Goal: Task Accomplishment & Management: Manage account settings

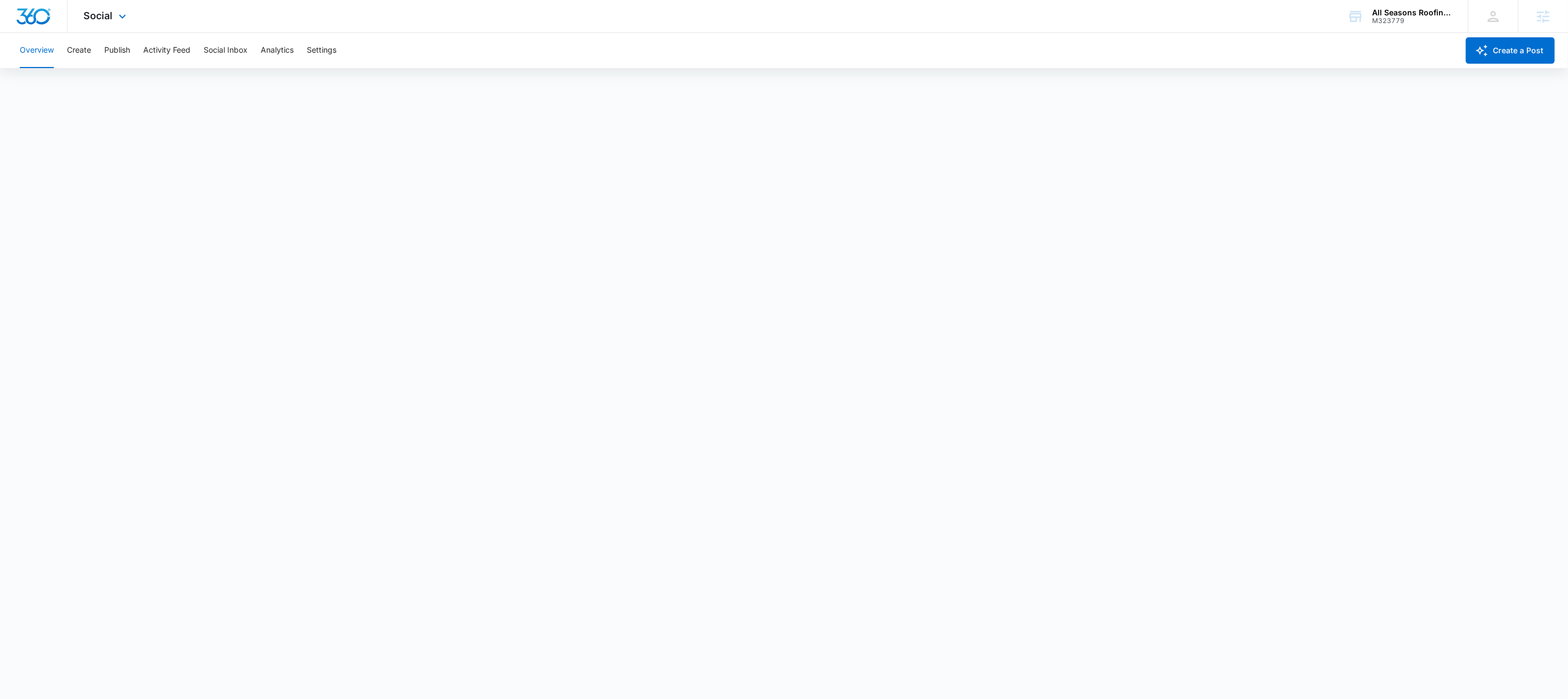
click at [41, 20] on img "Dashboard" at bounding box center [34, 16] width 35 height 16
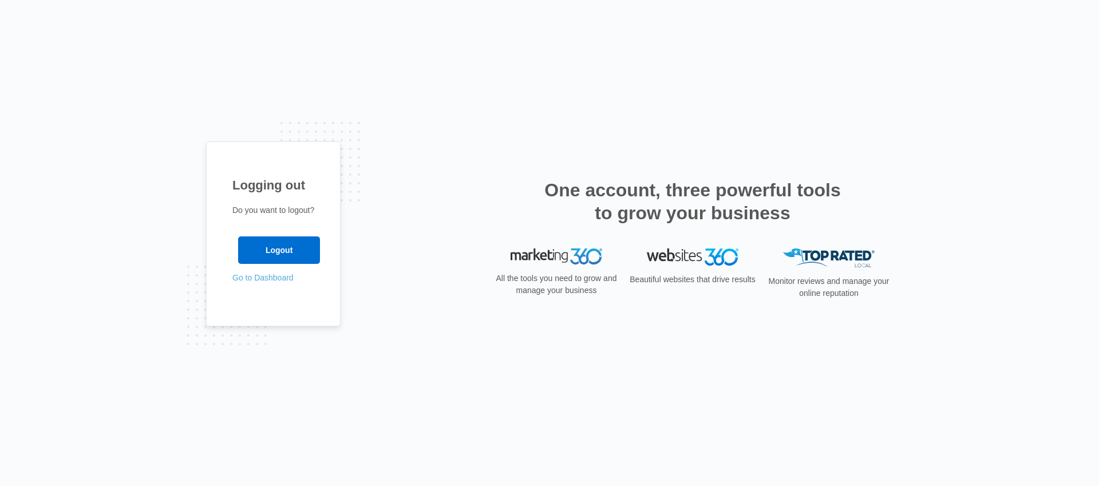
click at [254, 280] on link "Go to Dashboard" at bounding box center [262, 277] width 61 height 9
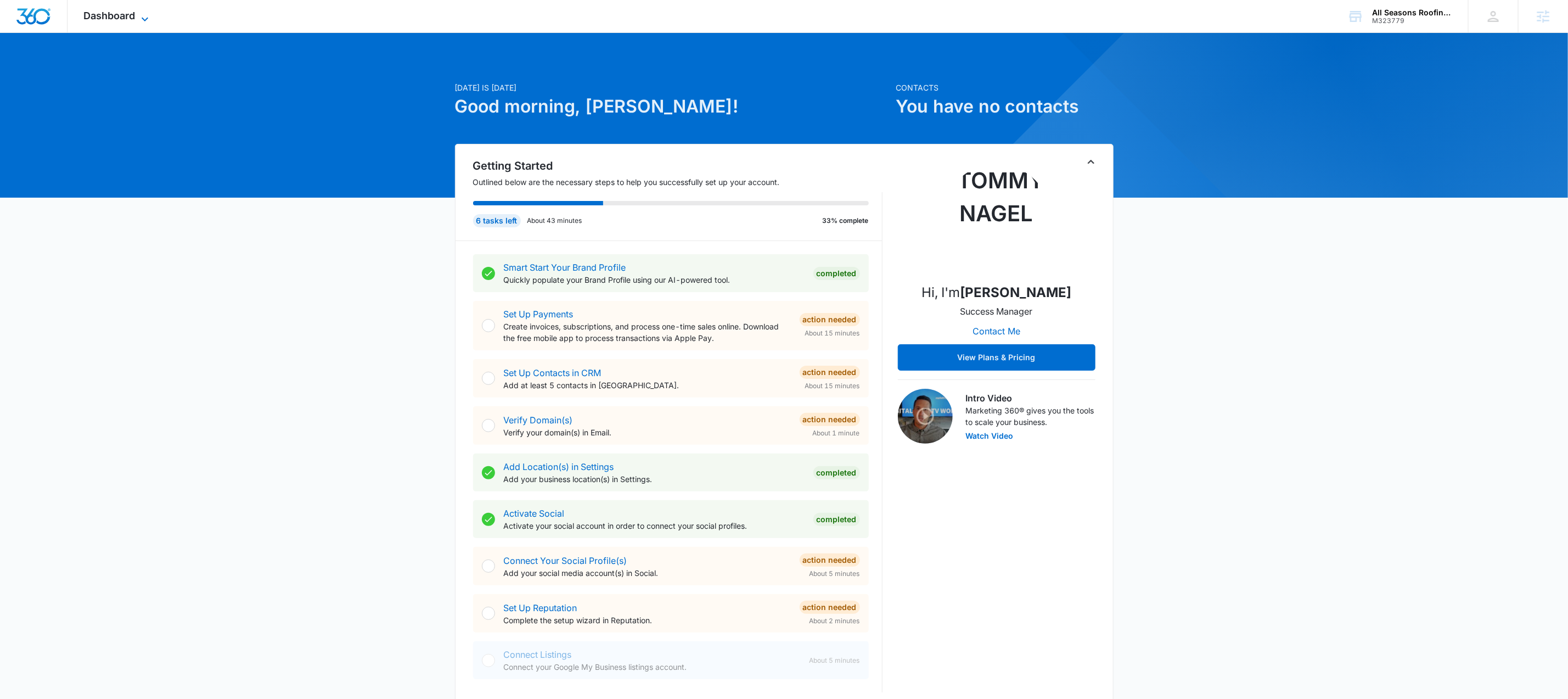
click at [110, 17] on span "Dashboard" at bounding box center [110, 15] width 52 height 12
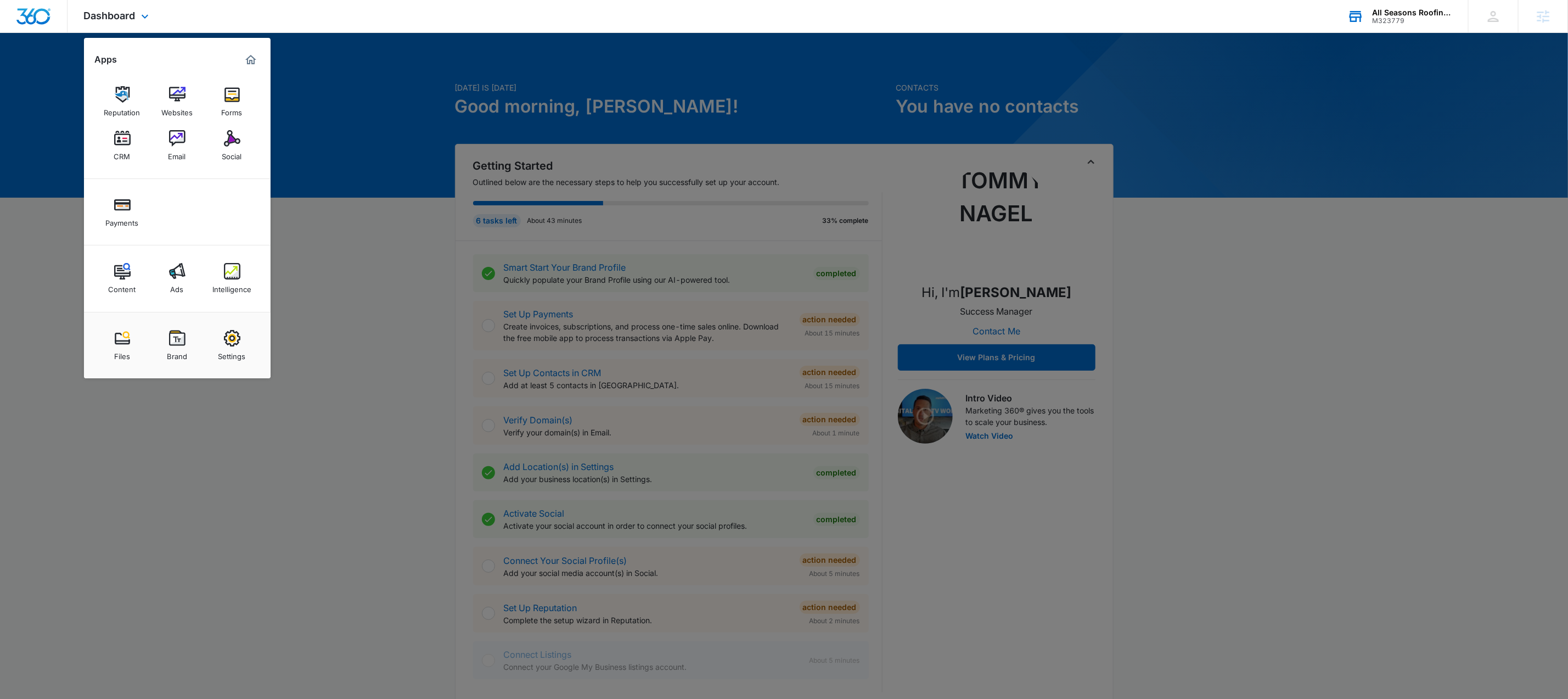
click at [1385, 28] on div "All Seasons Roofing & Siding M323779 Your Accounts View All" at bounding box center [1399, 16] width 137 height 33
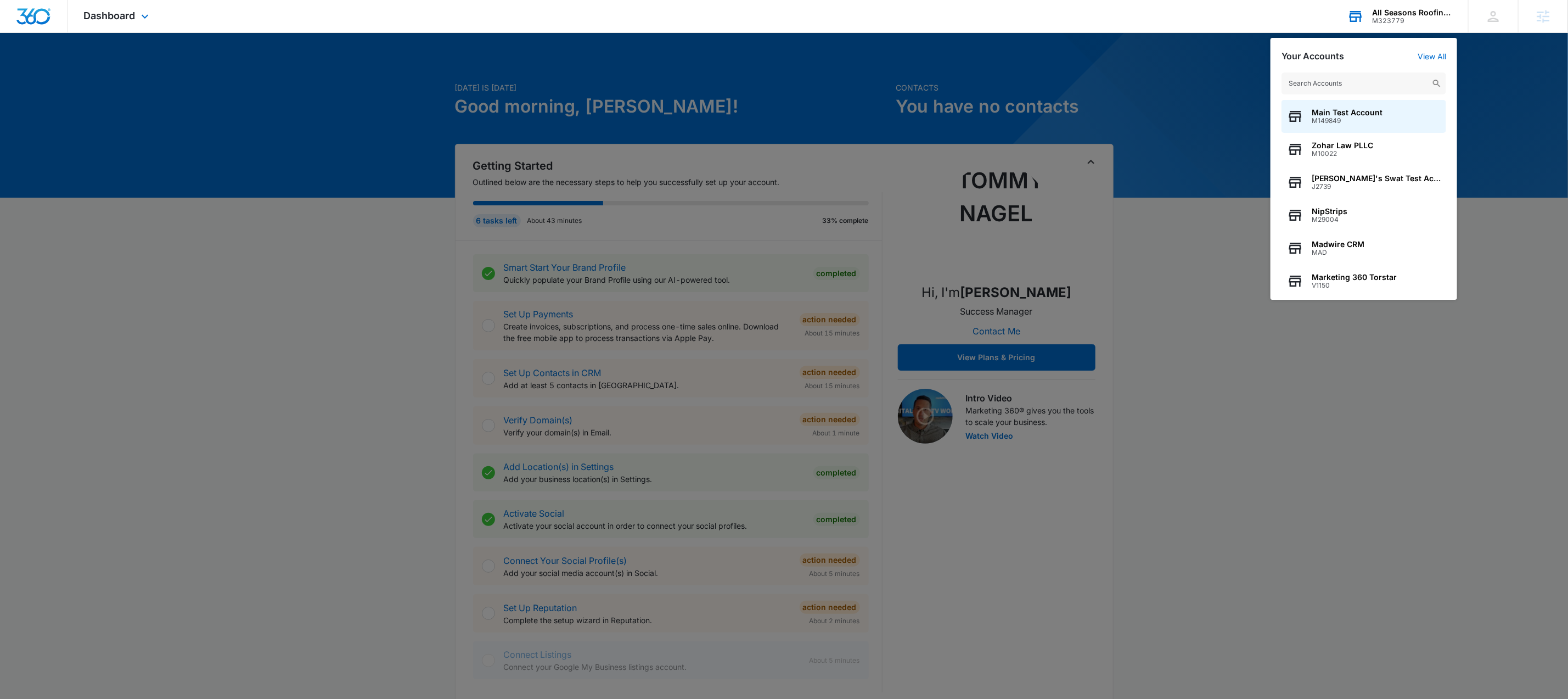
click at [1390, 22] on div "M323779" at bounding box center [1413, 21] width 81 height 8
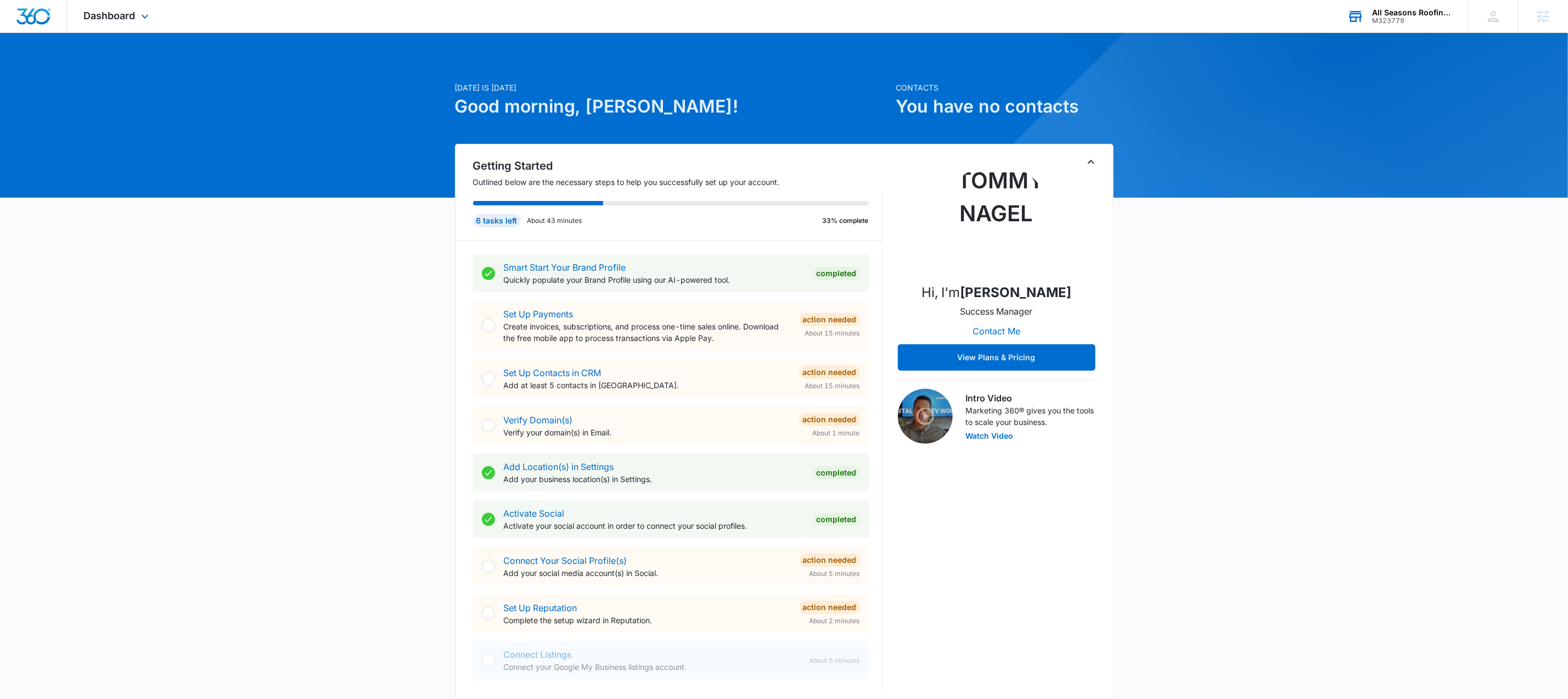
click at [1405, 17] on div "M323779" at bounding box center [1413, 21] width 81 height 8
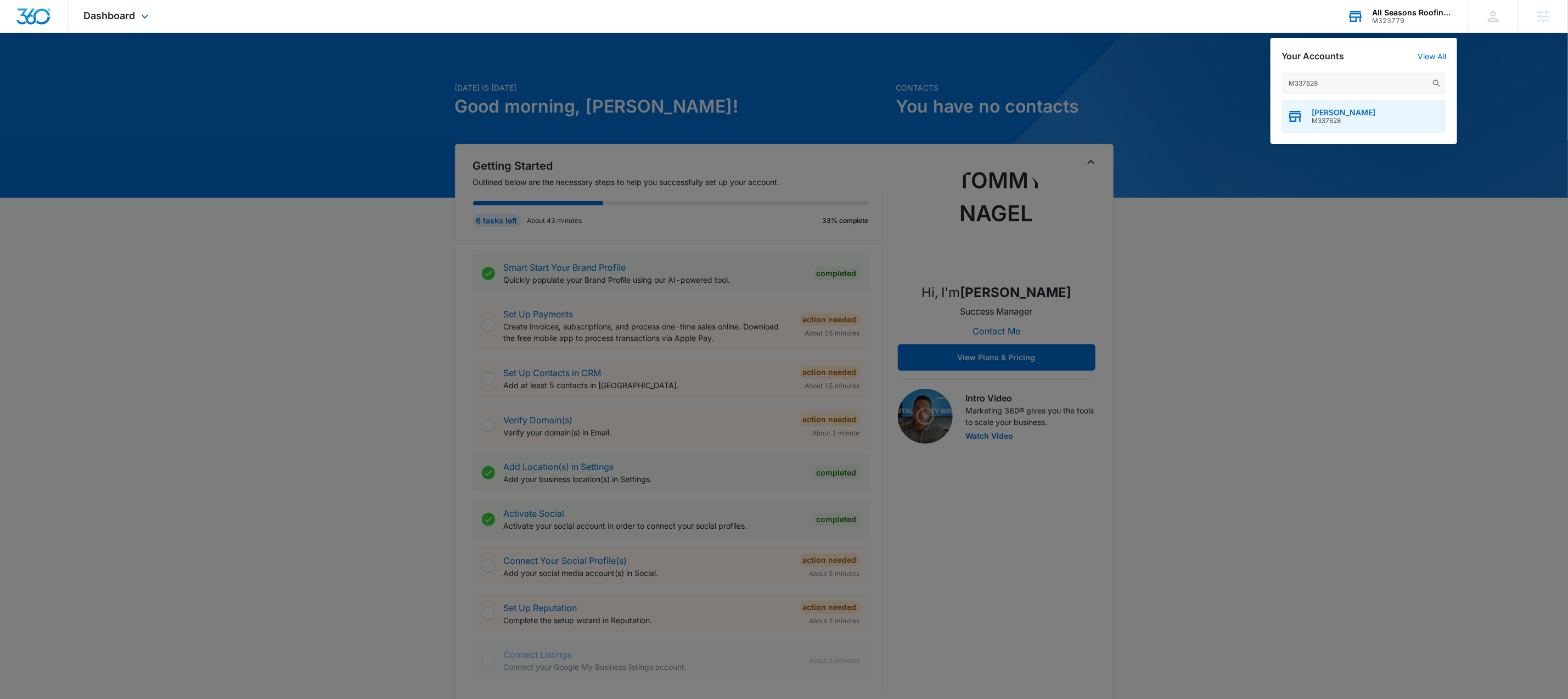
type input "M337628"
click at [1359, 124] on span "M337628" at bounding box center [1344, 121] width 63 height 8
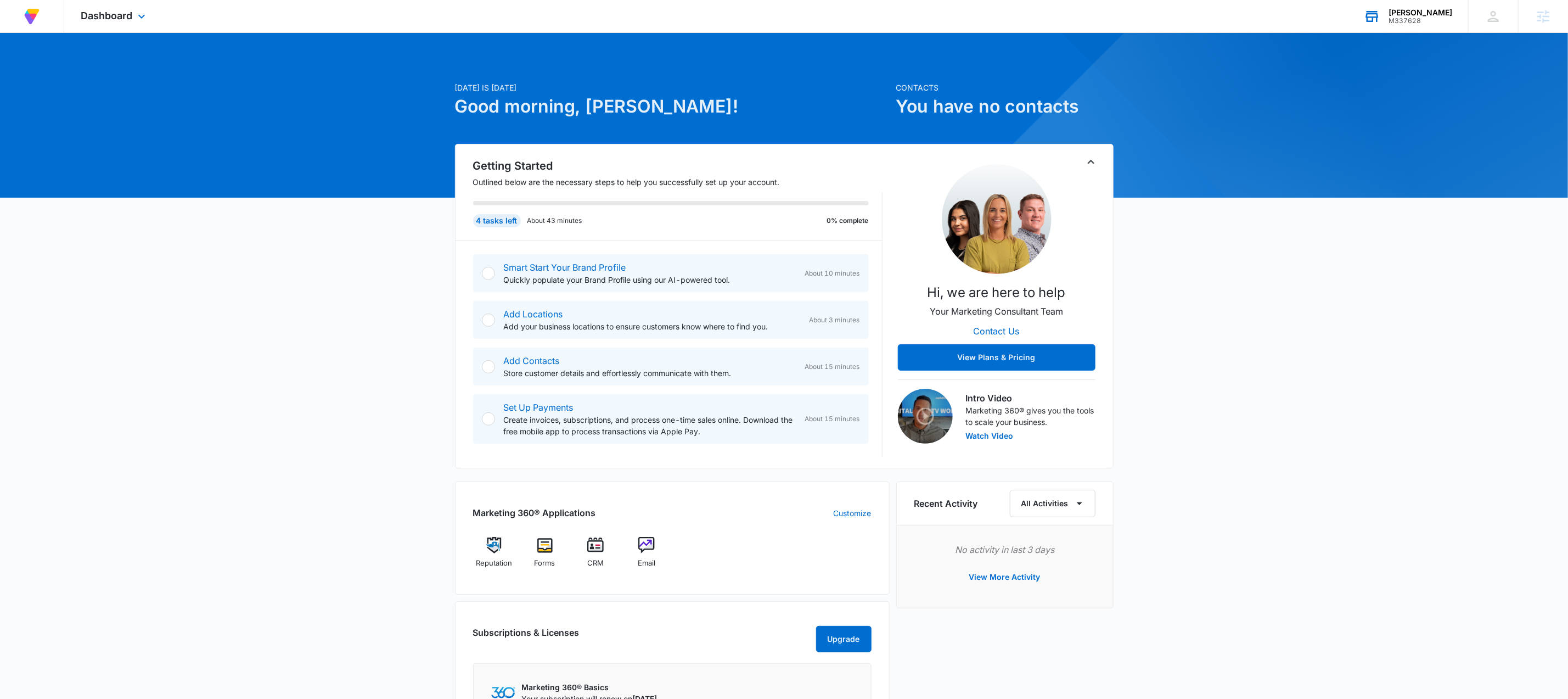
click at [129, 22] on div "Dashboard Apps Reputation Forms CRM Email Files Brand Settings" at bounding box center [114, 16] width 101 height 33
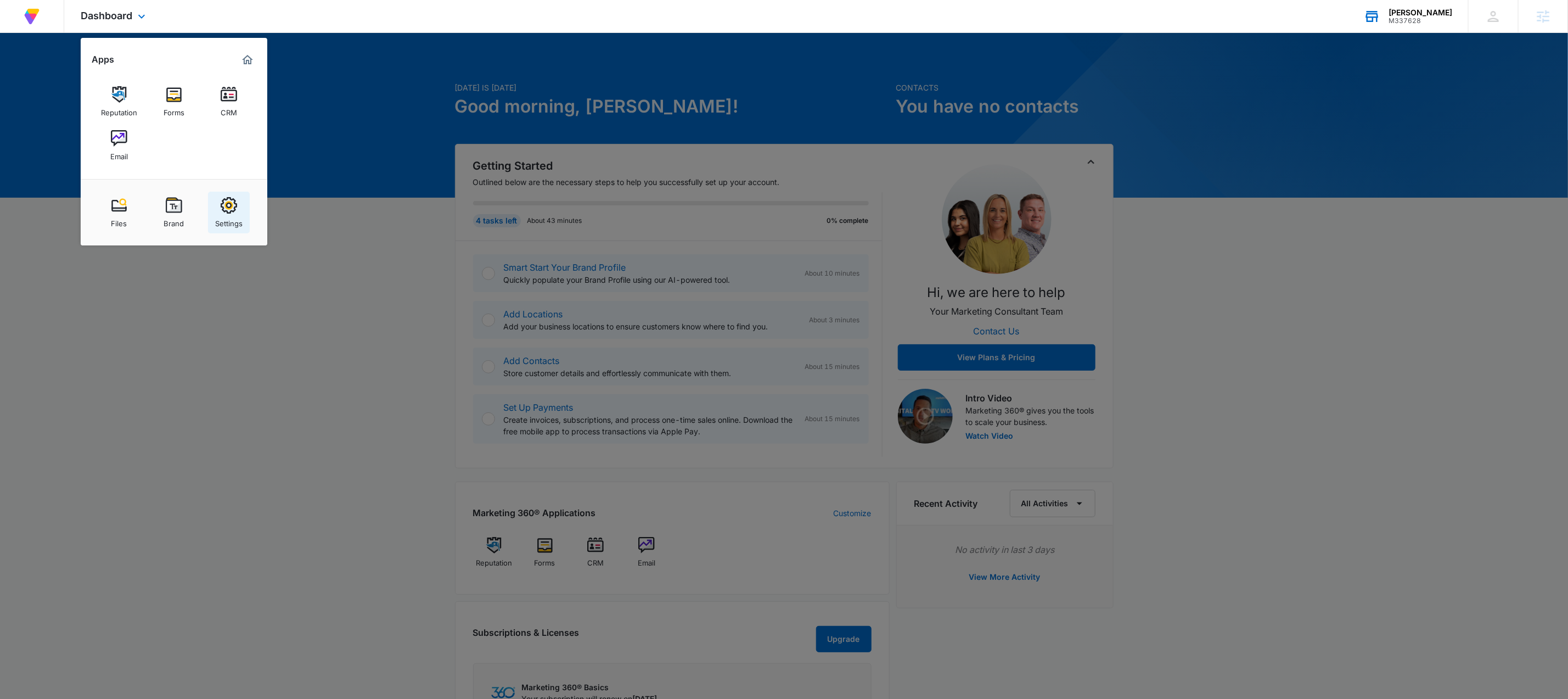
click at [234, 207] on img at bounding box center [228, 204] width 16 height 16
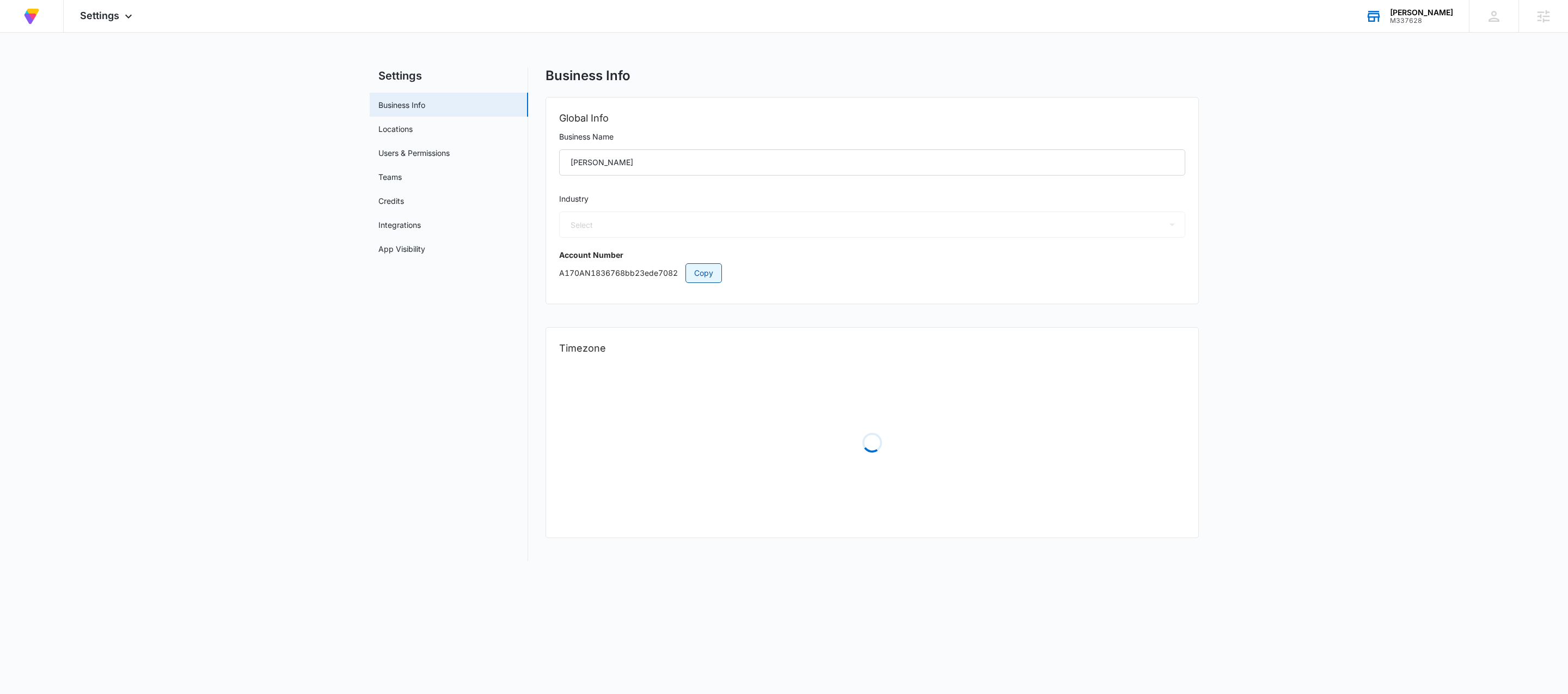
select select "45"
select select "US"
select select "America/Denver"
click at [704, 274] on span "Copy" at bounding box center [704, 272] width 19 height 12
click at [1424, 20] on div "M337628" at bounding box center [1421, 21] width 63 height 8
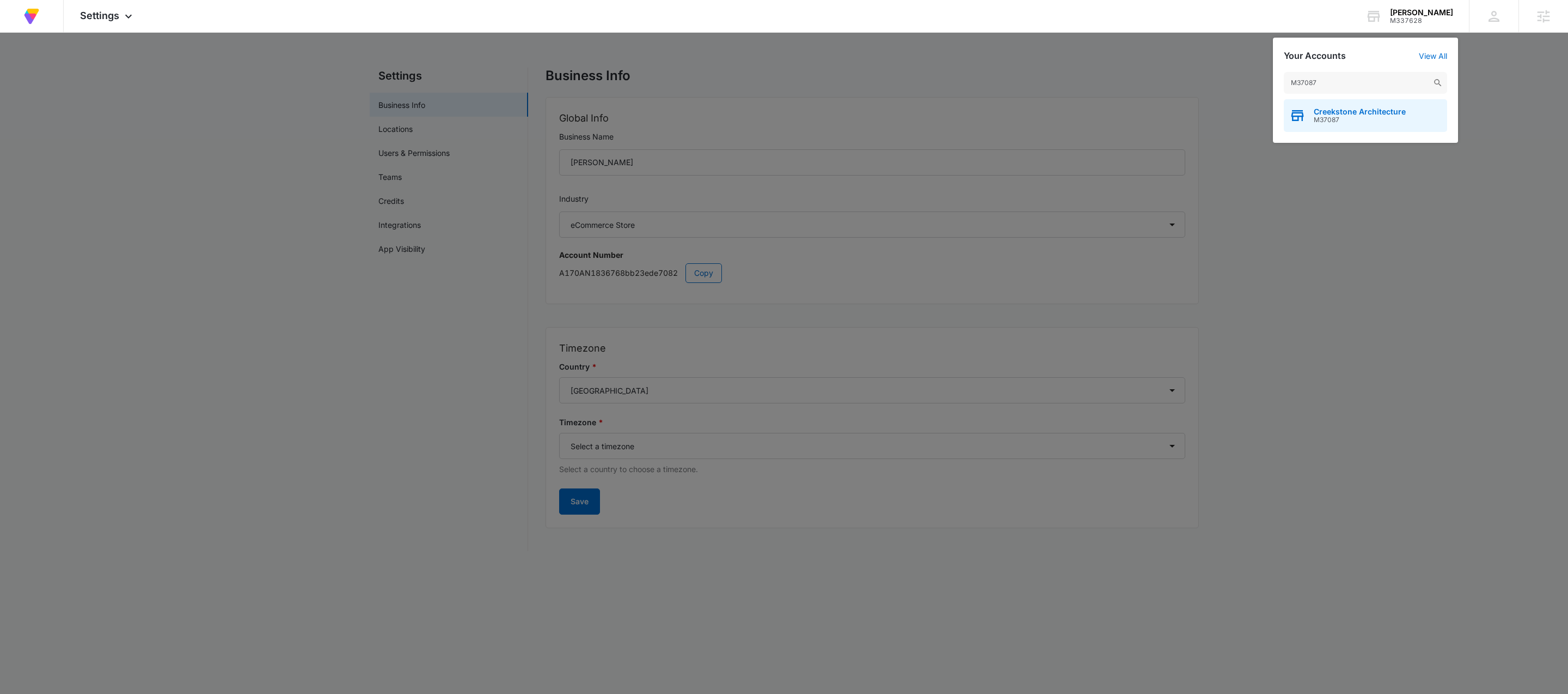
type input "M37087"
click at [1316, 116] on span "M37087" at bounding box center [1360, 120] width 92 height 8
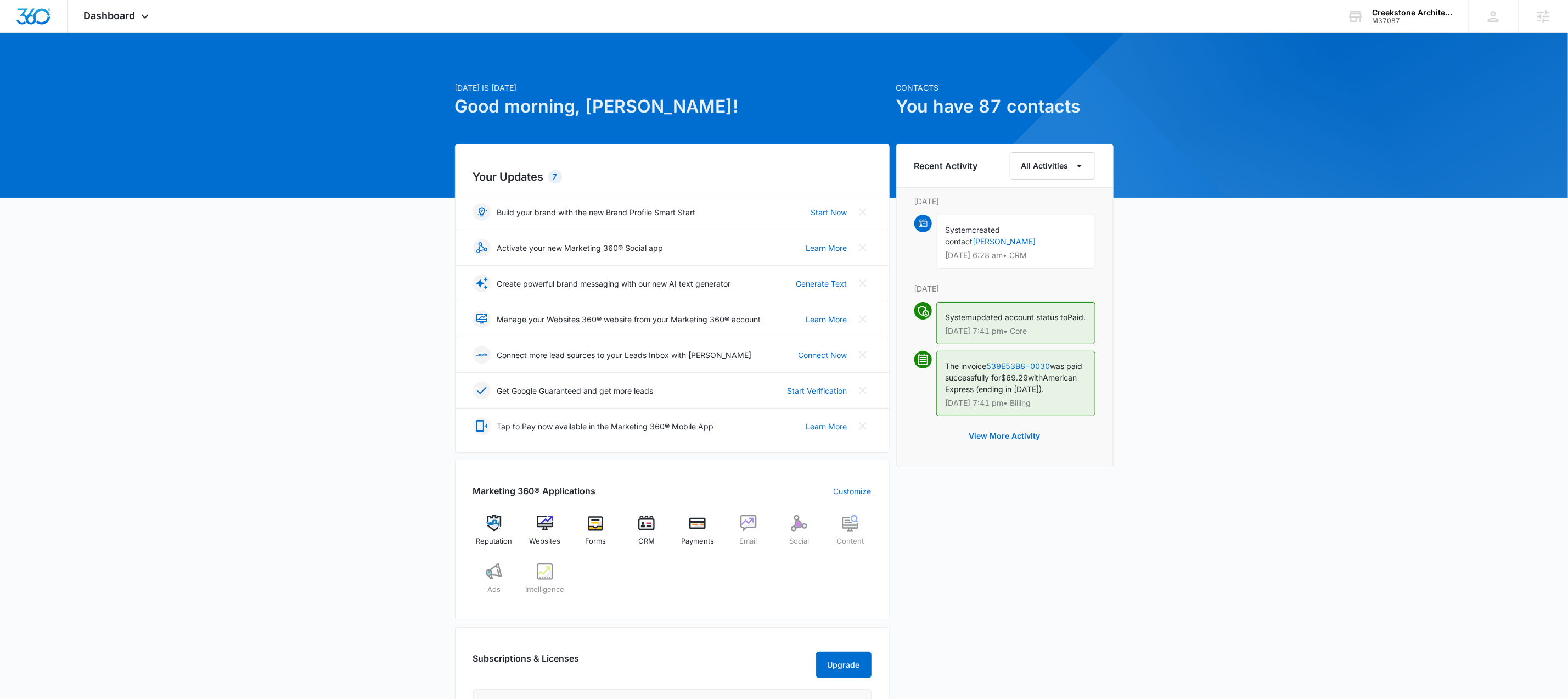
drag, startPoint x: 1267, startPoint y: 424, endPoint x: 1295, endPoint y: 426, distance: 28.1
click at [1268, 425] on div "Today is Monday, September 15th Good morning, Andrew! Contacts You have 87 cont…" at bounding box center [784, 511] width 1568 height 929
click at [134, 24] on div "Dashboard Apps Reputation Websites Forms CRM Email Social Payments Content Ads …" at bounding box center [117, 16] width 101 height 33
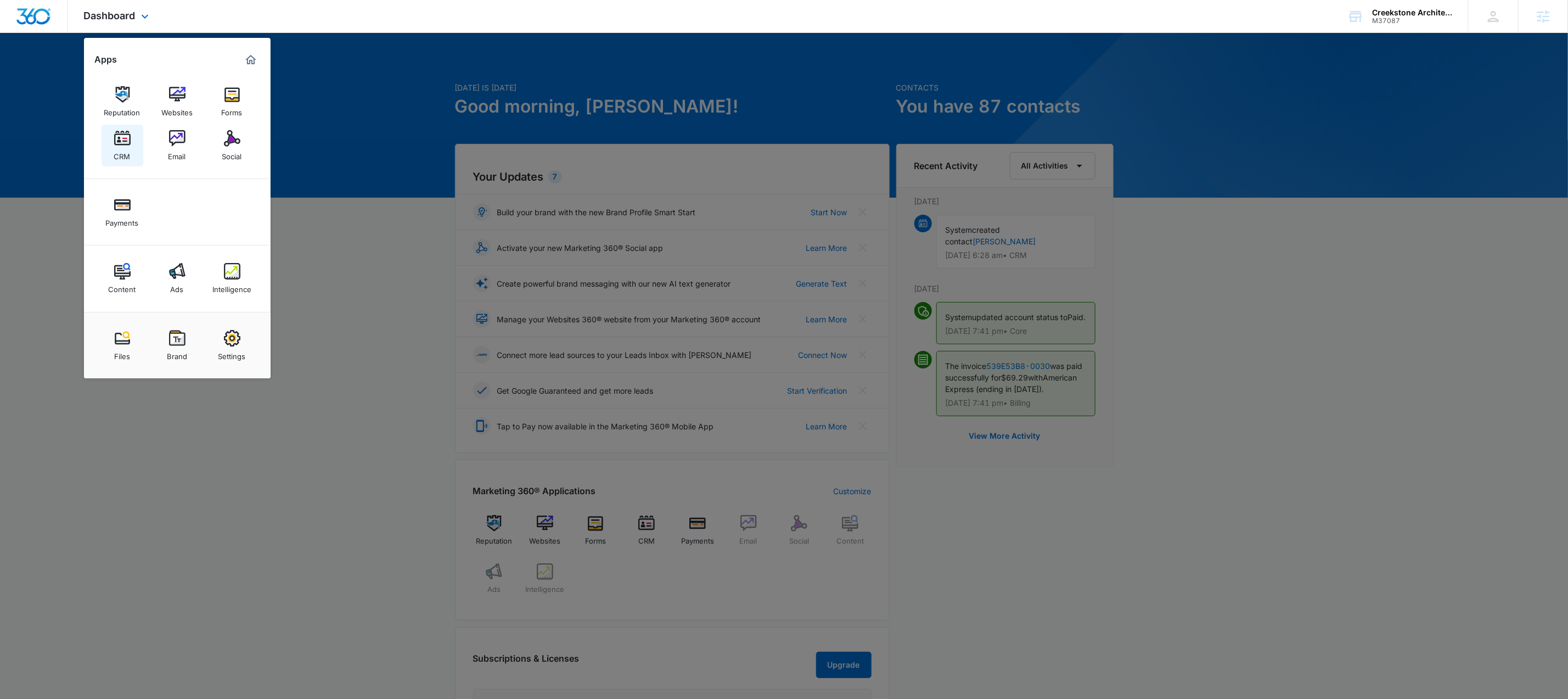
click at [123, 143] on img at bounding box center [122, 138] width 16 height 16
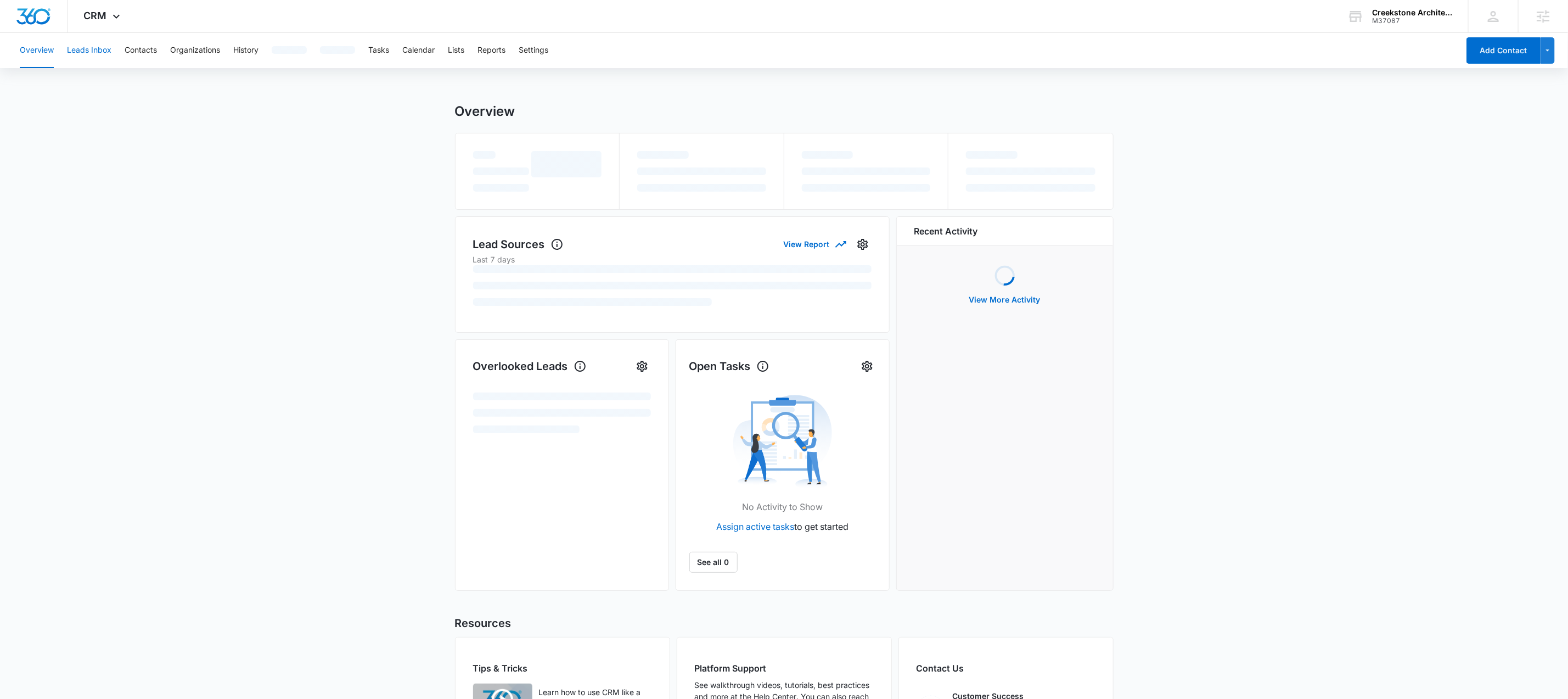
click at [84, 44] on button "Leads Inbox" at bounding box center [89, 50] width 44 height 35
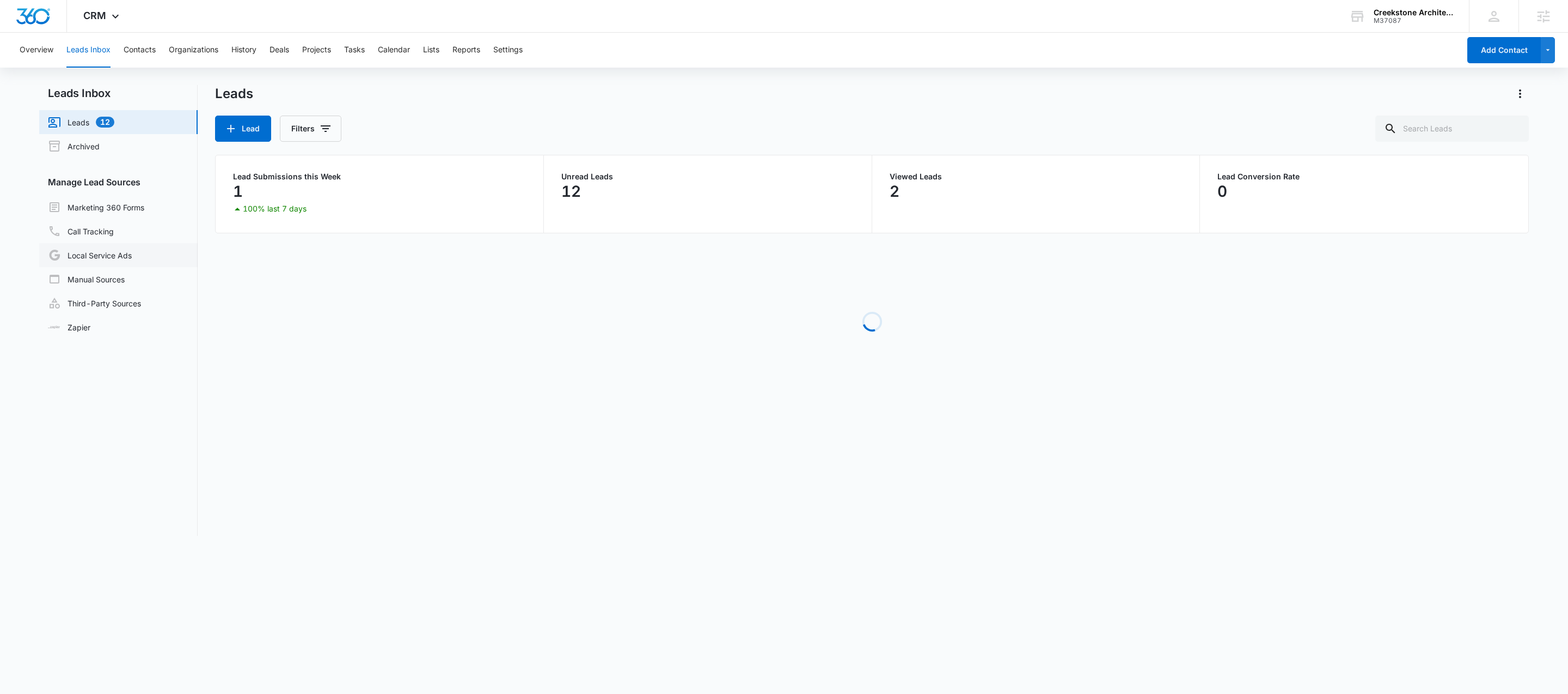
click at [90, 255] on link "Local Service Ads" at bounding box center [89, 255] width 84 height 13
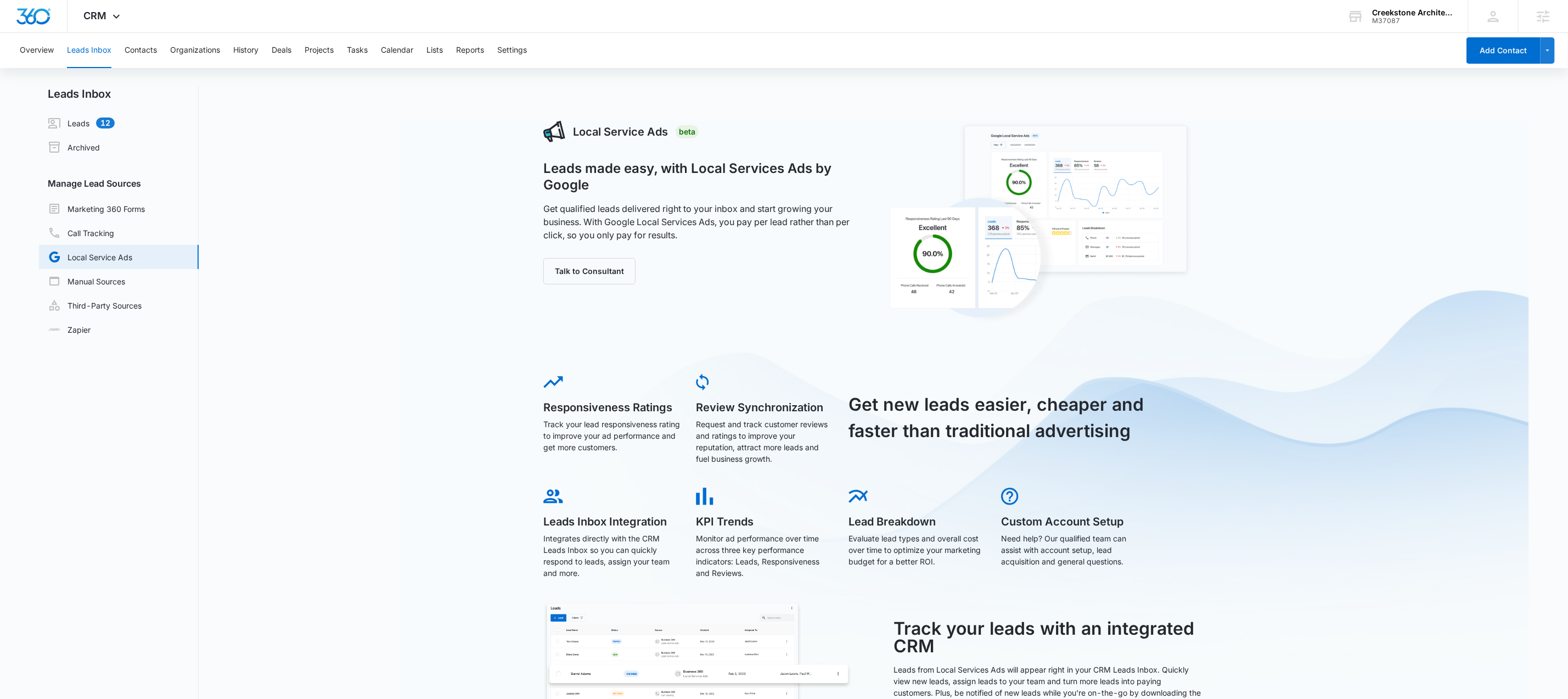
click at [82, 259] on link "Local Service Ads" at bounding box center [90, 257] width 84 height 13
click at [82, 275] on link "Manual Sources" at bounding box center [86, 281] width 78 height 13
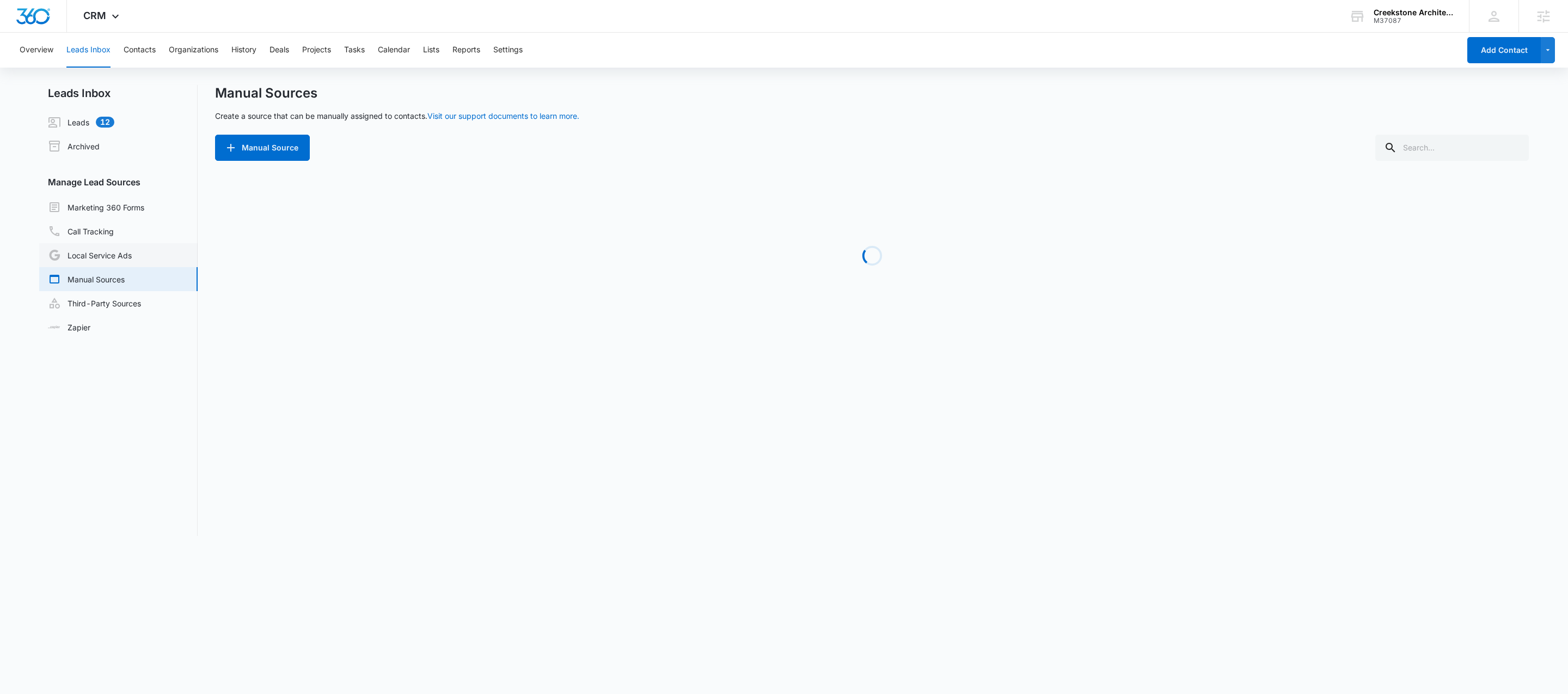
click at [96, 255] on link "Local Service Ads" at bounding box center [89, 255] width 84 height 13
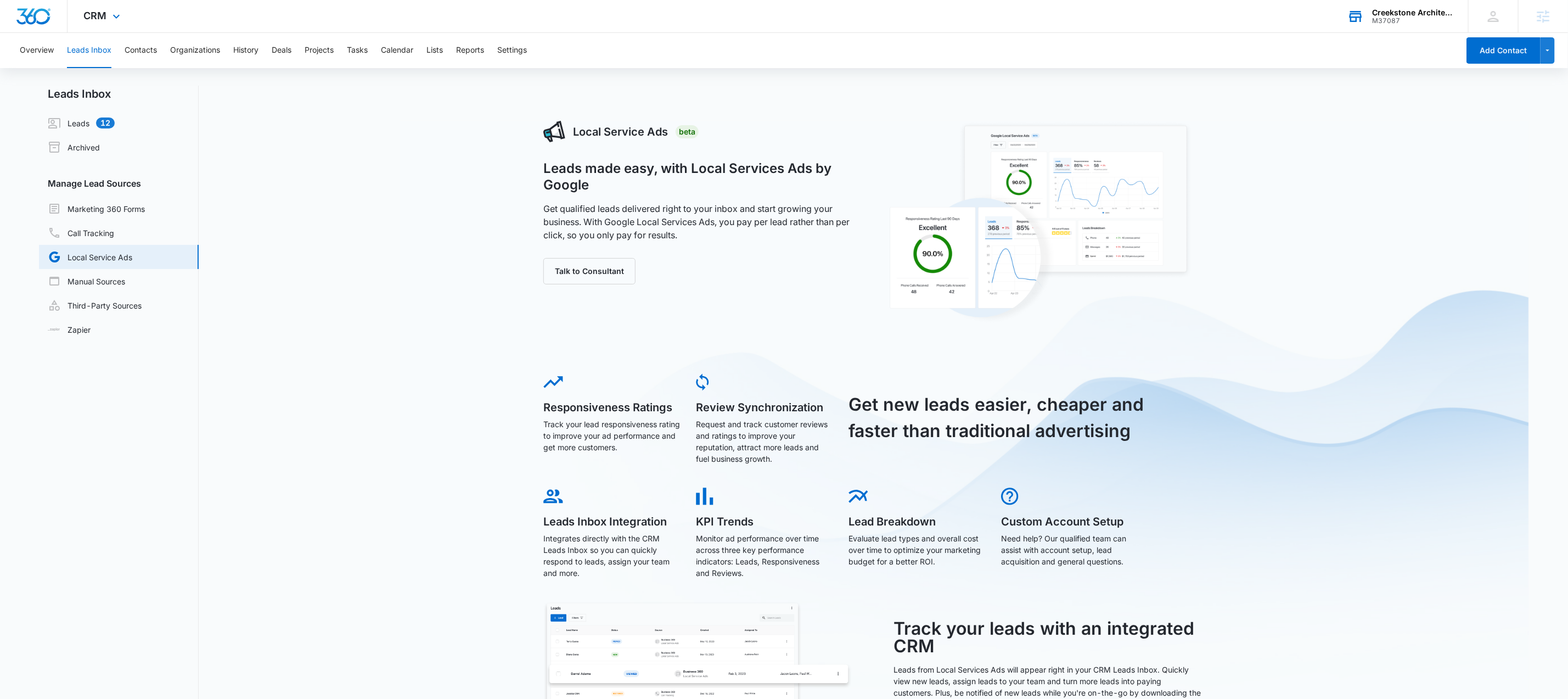
click at [1387, 18] on div "M37087" at bounding box center [1413, 21] width 81 height 8
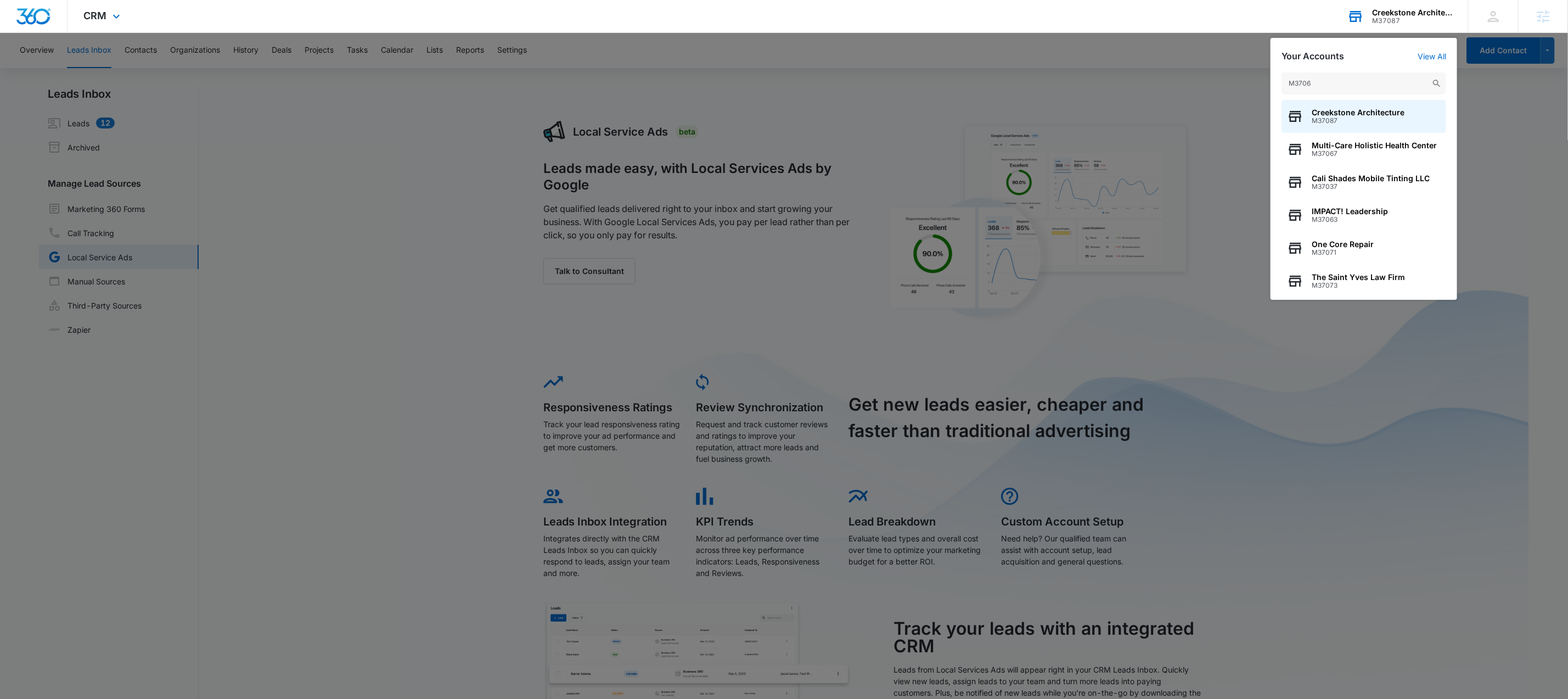
type input "M37067"
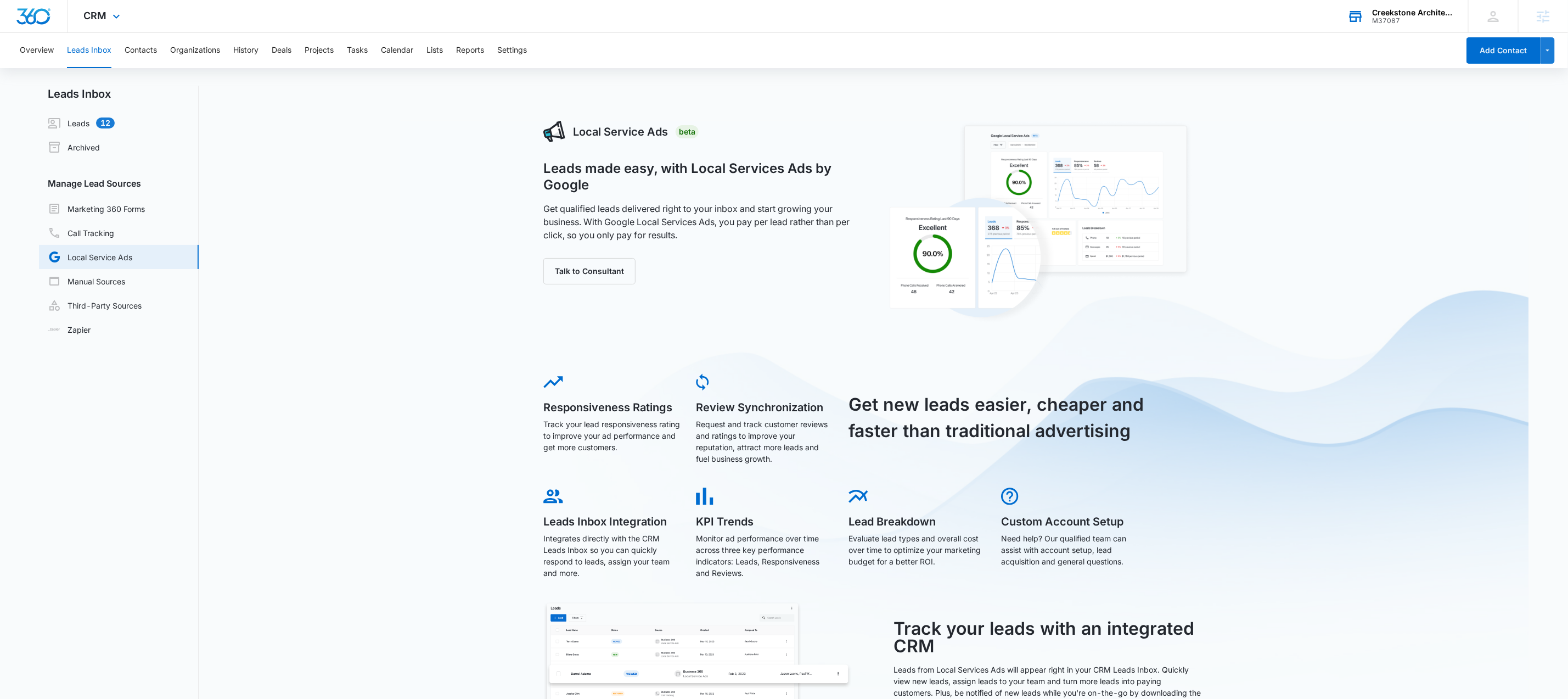
click at [1380, 26] on div "Creekstone Architecture M37087 Your Accounts View All" at bounding box center [1399, 16] width 137 height 33
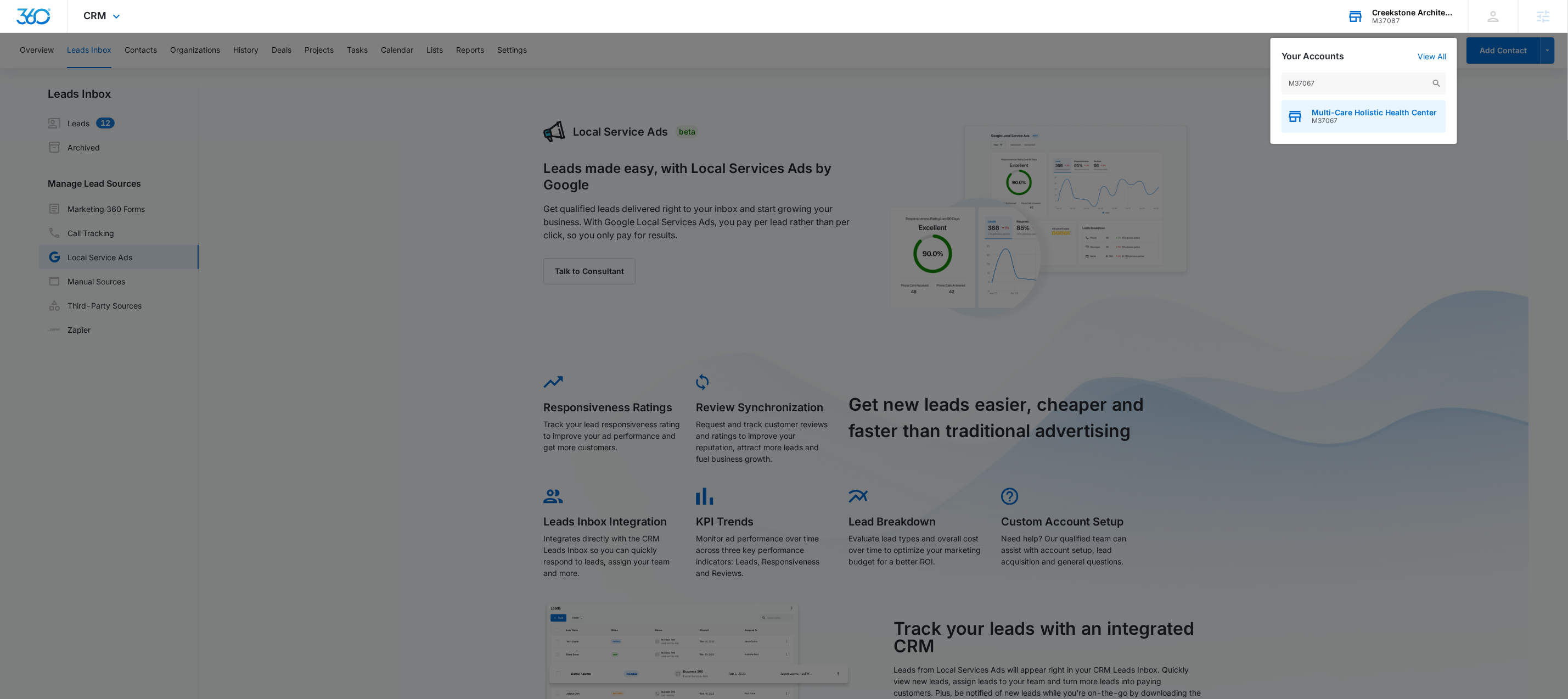
type input "M37067"
click at [1318, 120] on span "M37067" at bounding box center [1374, 121] width 125 height 8
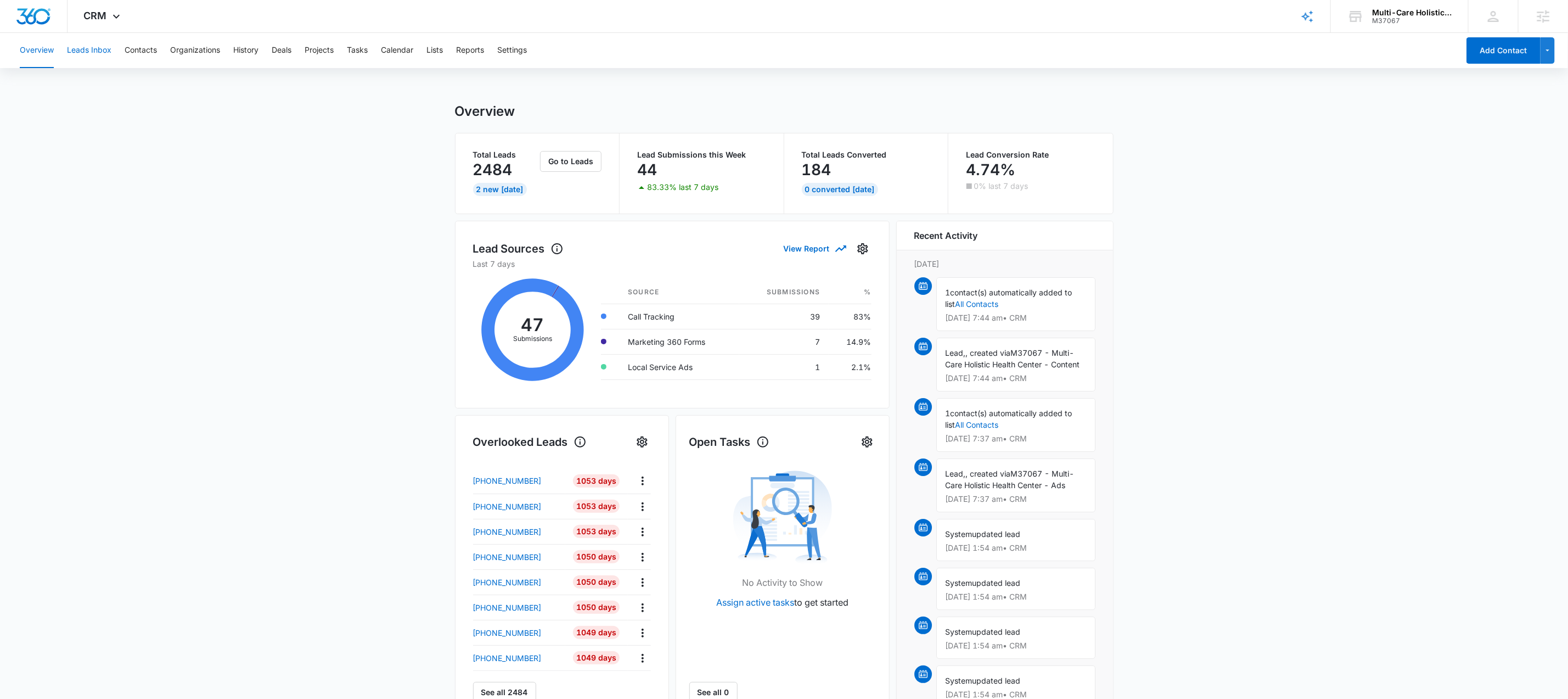
click at [99, 52] on button "Leads Inbox" at bounding box center [89, 50] width 44 height 35
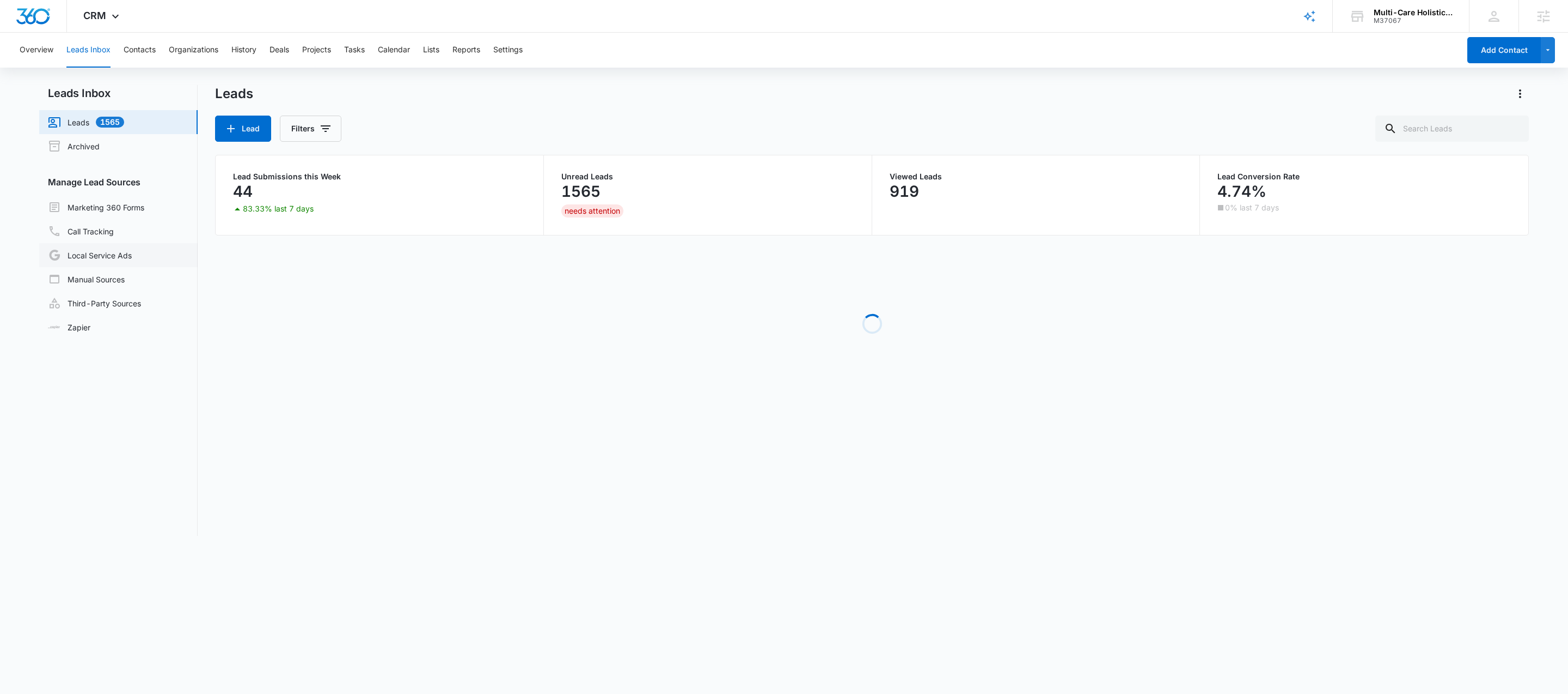
click at [97, 256] on link "Local Service Ads" at bounding box center [89, 255] width 84 height 13
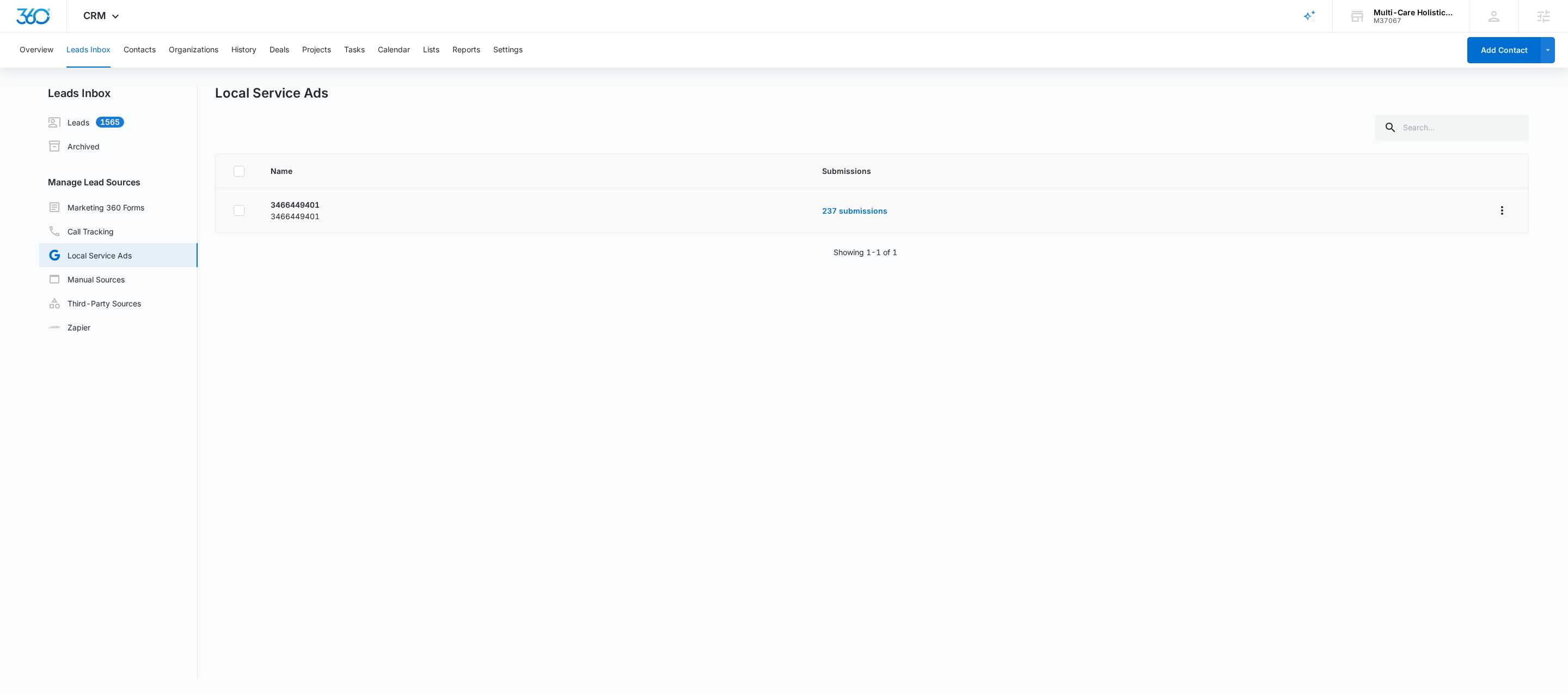
click at [861, 215] on td "237 submissions" at bounding box center [1145, 210] width 672 height 46
click at [861, 210] on link "237 submissions" at bounding box center [854, 210] width 66 height 10
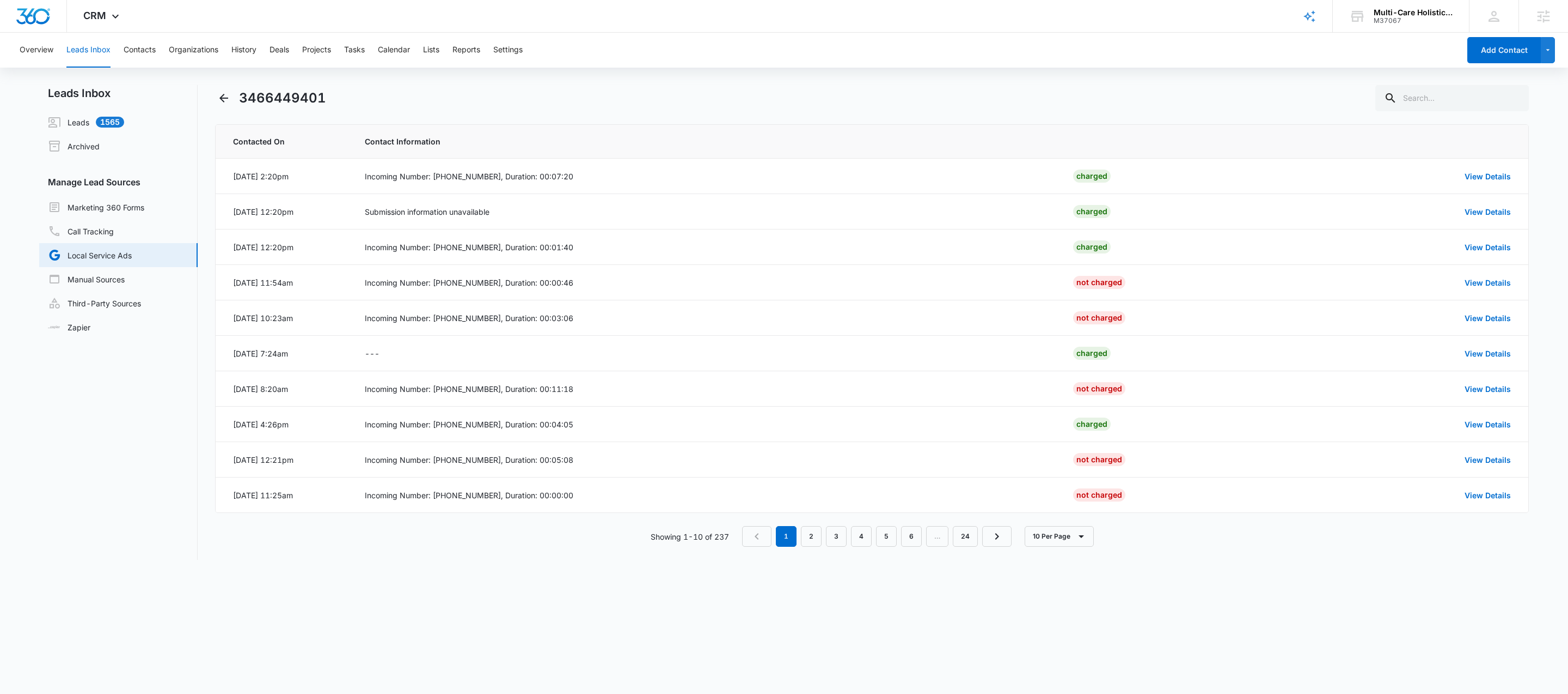
click at [553, 95] on div "3466449401" at bounding box center [872, 97] width 1314 height 26
click at [1105, 148] on th at bounding box center [1178, 141] width 237 height 33
click at [360, 148] on th "Contact Information" at bounding box center [706, 141] width 709 height 33
click at [126, 253] on link "Local Service Ads" at bounding box center [89, 255] width 84 height 13
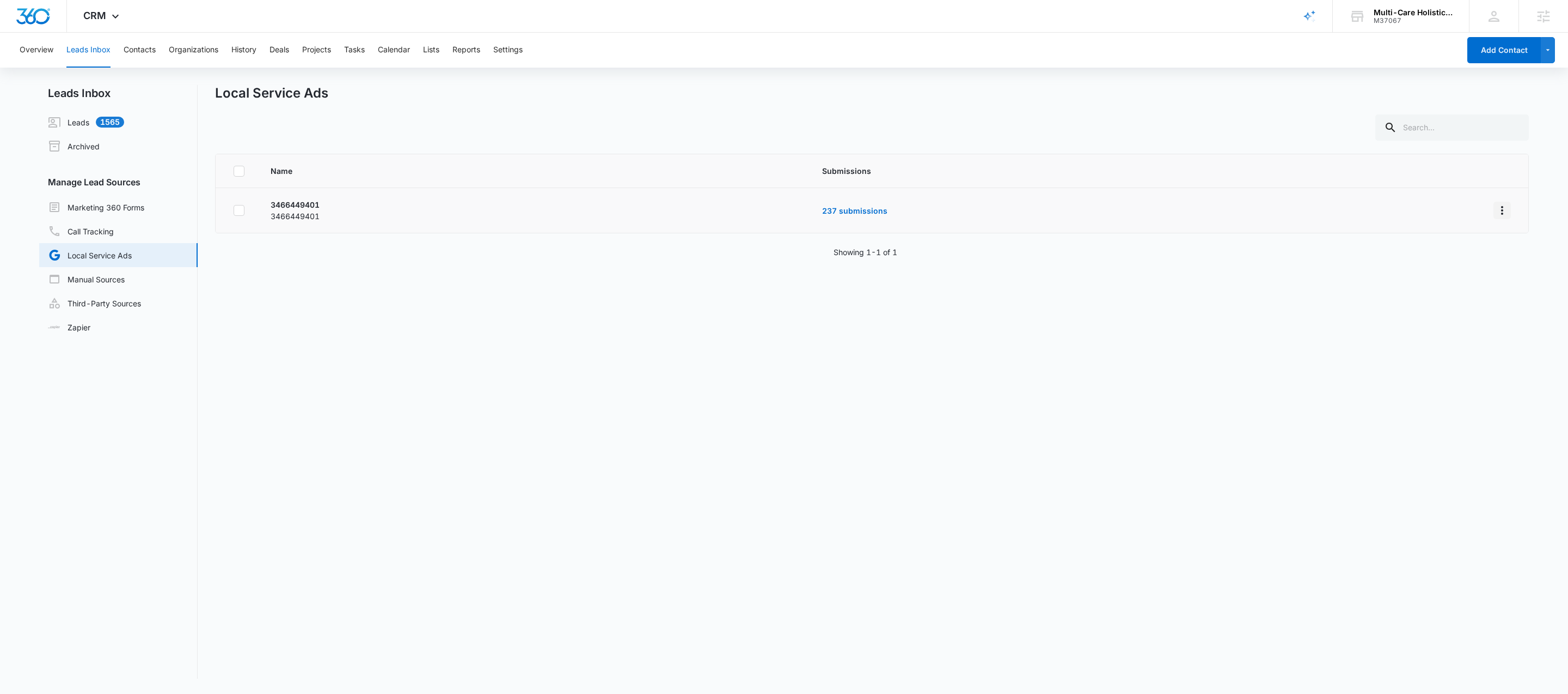
click at [1496, 215] on icon "Overflow Menu" at bounding box center [1502, 210] width 13 height 13
click at [1438, 242] on div "Field Mapping" at bounding box center [1441, 241] width 62 height 8
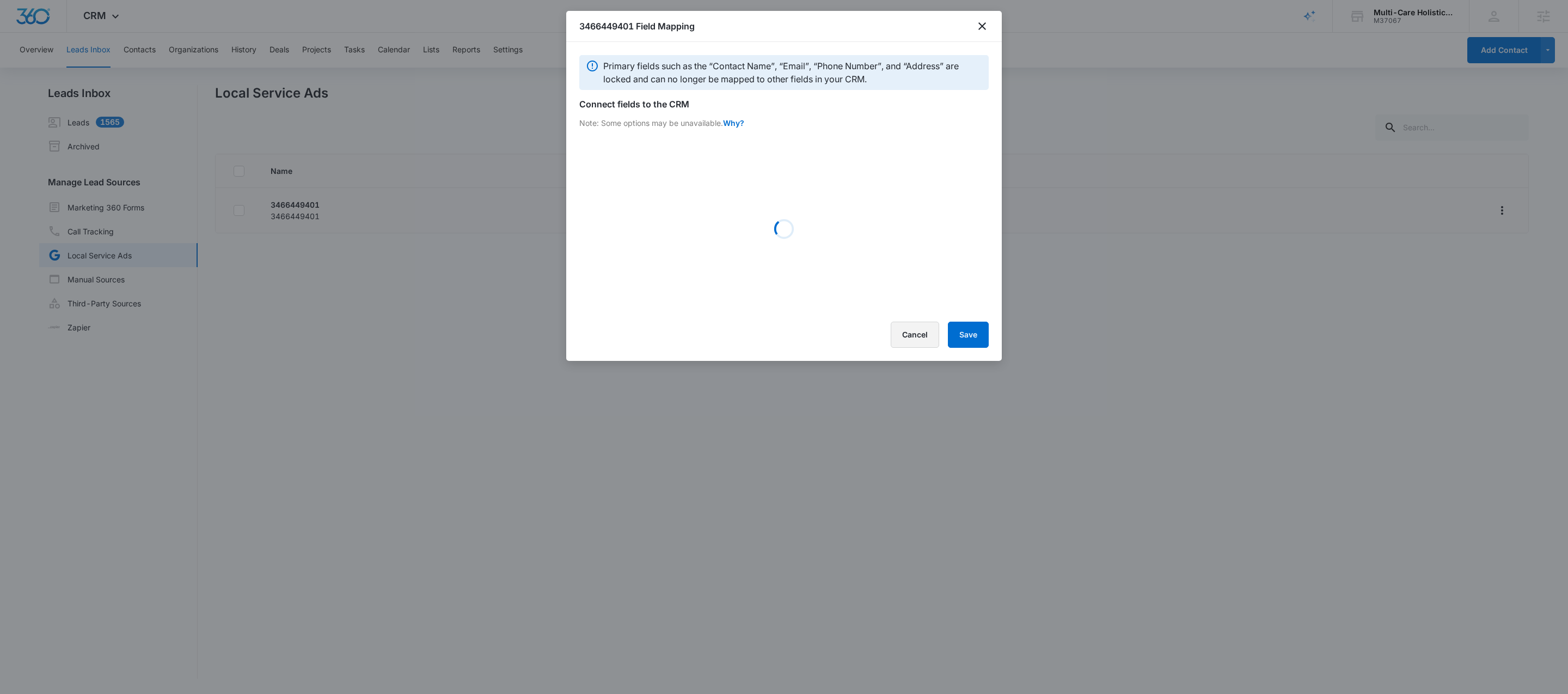
click at [931, 342] on button "Cancel" at bounding box center [914, 334] width 49 height 26
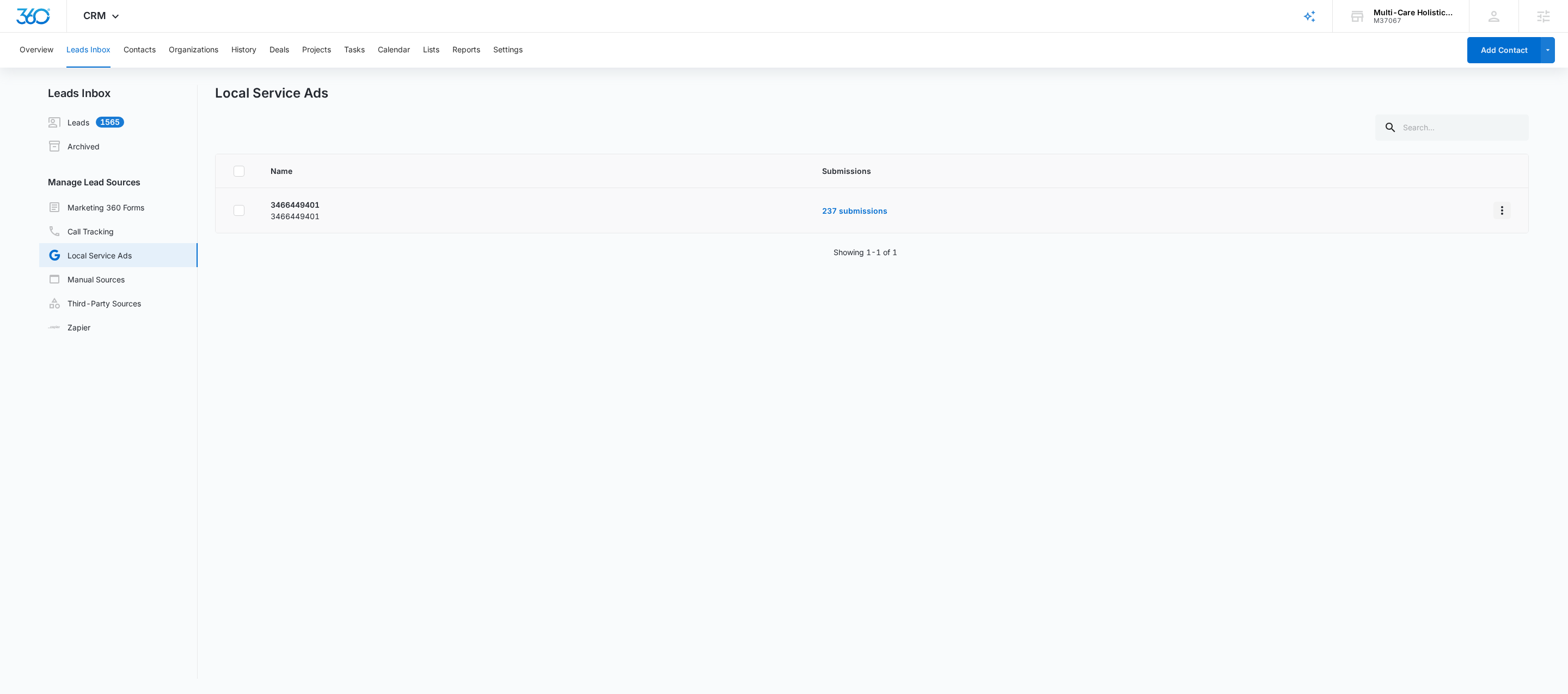
click at [1496, 208] on icon "Overflow Menu" at bounding box center [1502, 210] width 13 height 13
click at [1430, 260] on div "Submission Rules" at bounding box center [1441, 257] width 62 height 8
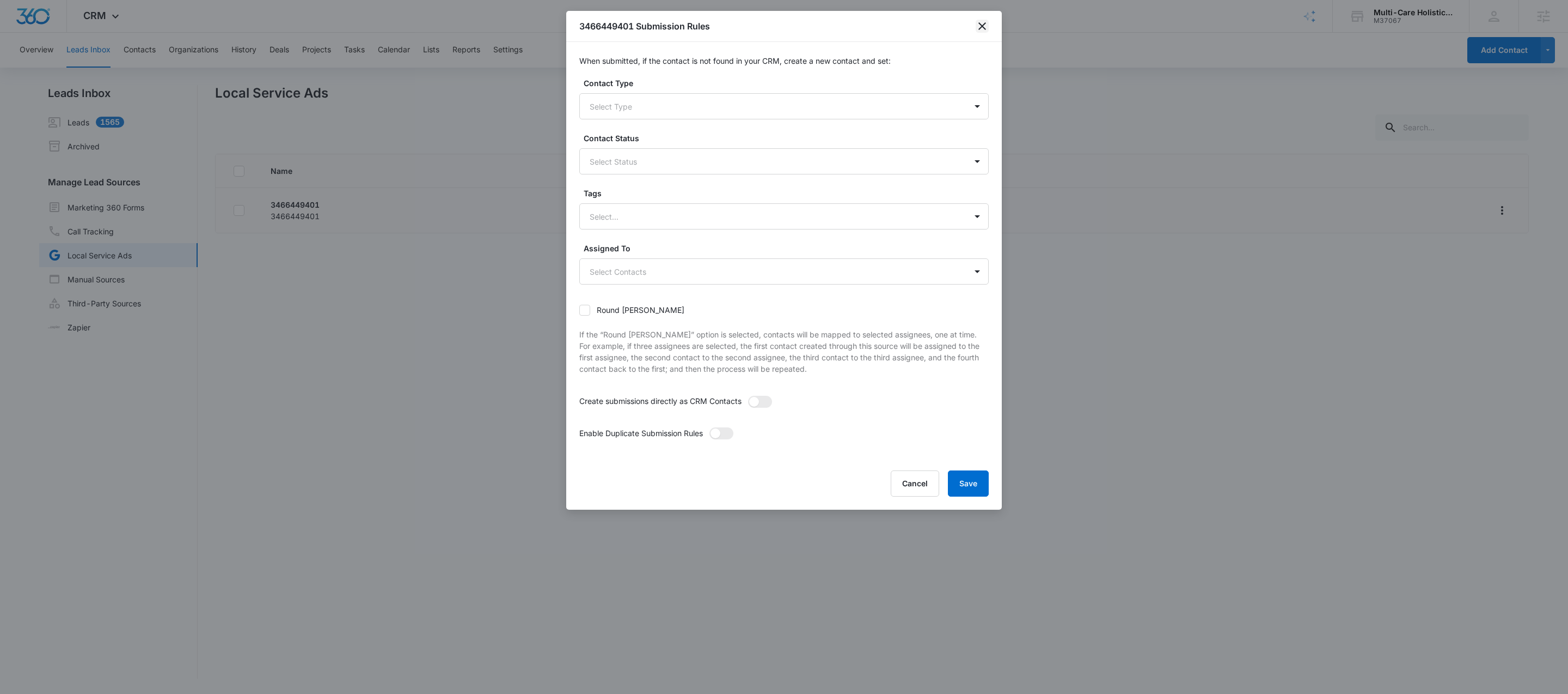
click at [980, 29] on icon "close" at bounding box center [982, 26] width 8 height 8
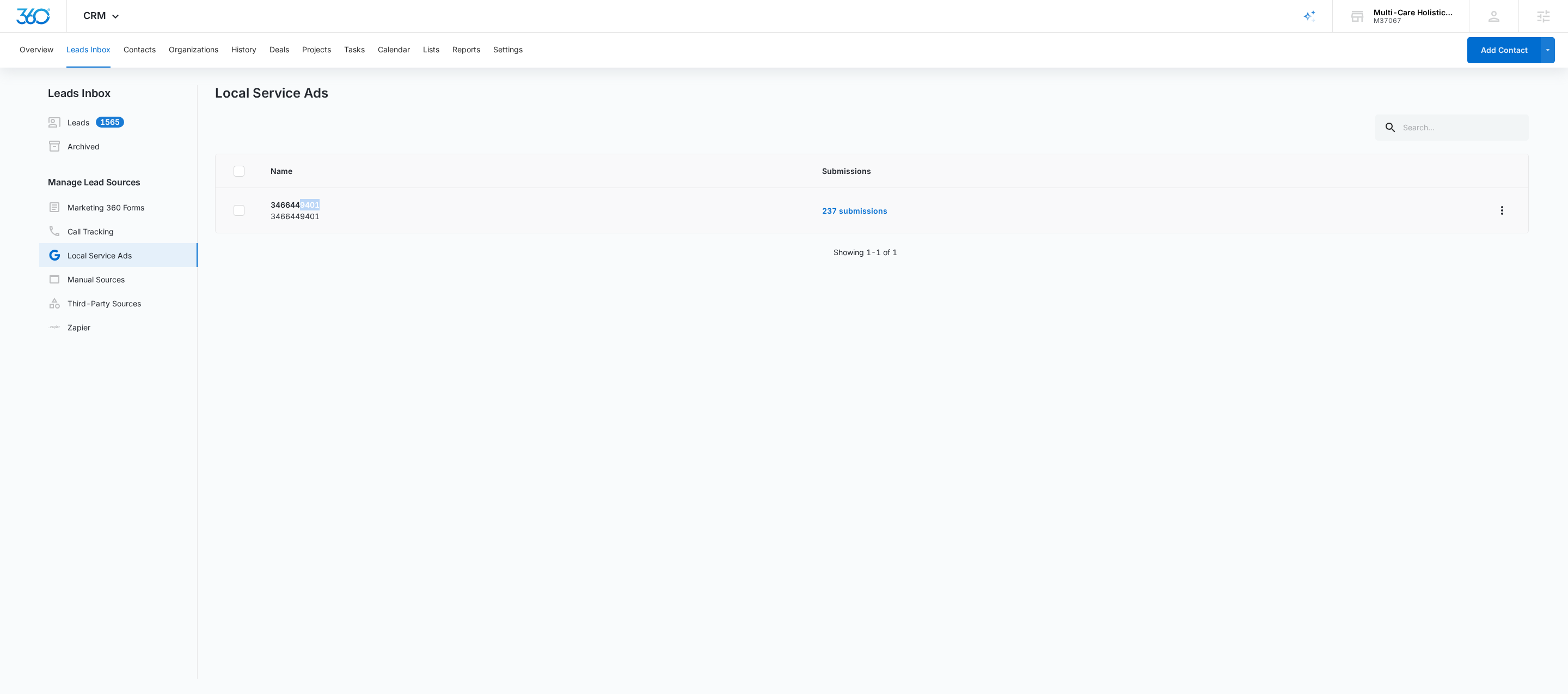
drag, startPoint x: 320, startPoint y: 203, endPoint x: 300, endPoint y: 206, distance: 20.2
click at [300, 206] on p "3466449401" at bounding box center [533, 205] width 525 height 11
drag, startPoint x: 288, startPoint y: 205, endPoint x: 300, endPoint y: 205, distance: 12.0
click at [300, 205] on p "3466449401" at bounding box center [533, 205] width 525 height 11
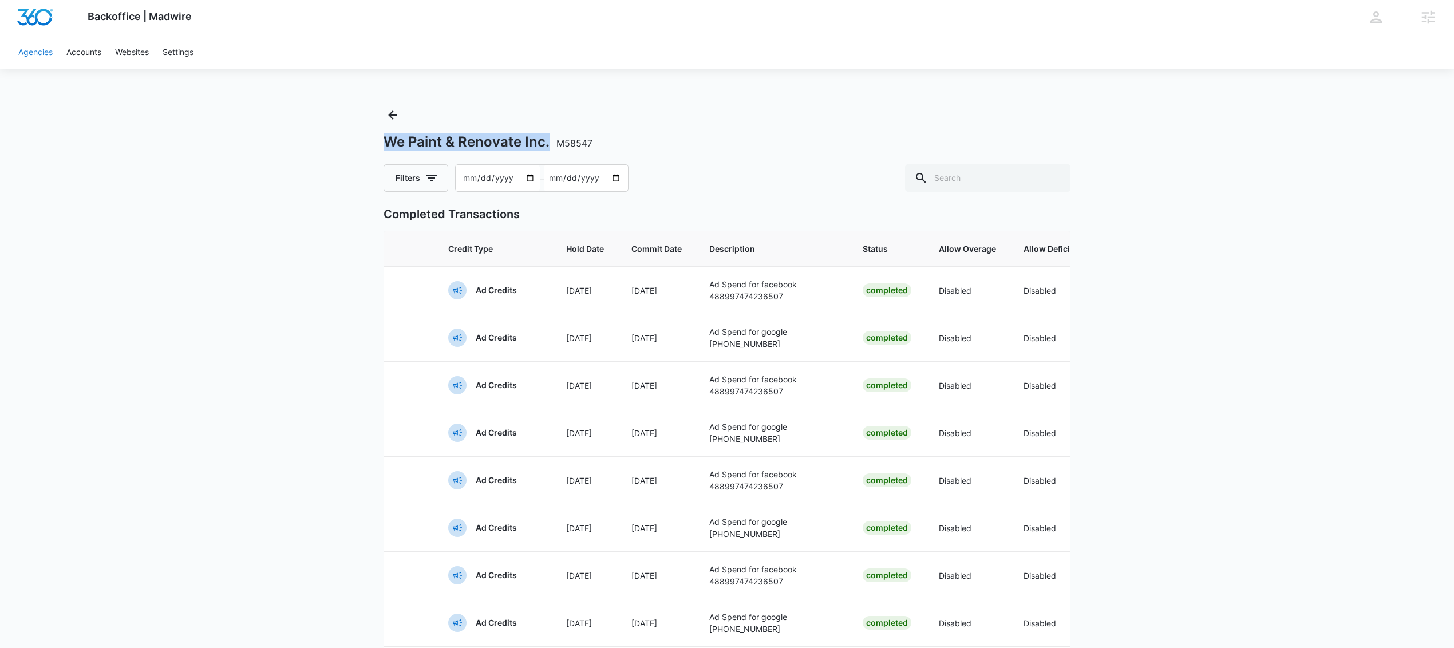
drag, startPoint x: 37, startPoint y: 56, endPoint x: 62, endPoint y: 72, distance: 29.8
click at [37, 56] on link "Agencies" at bounding box center [35, 51] width 48 height 35
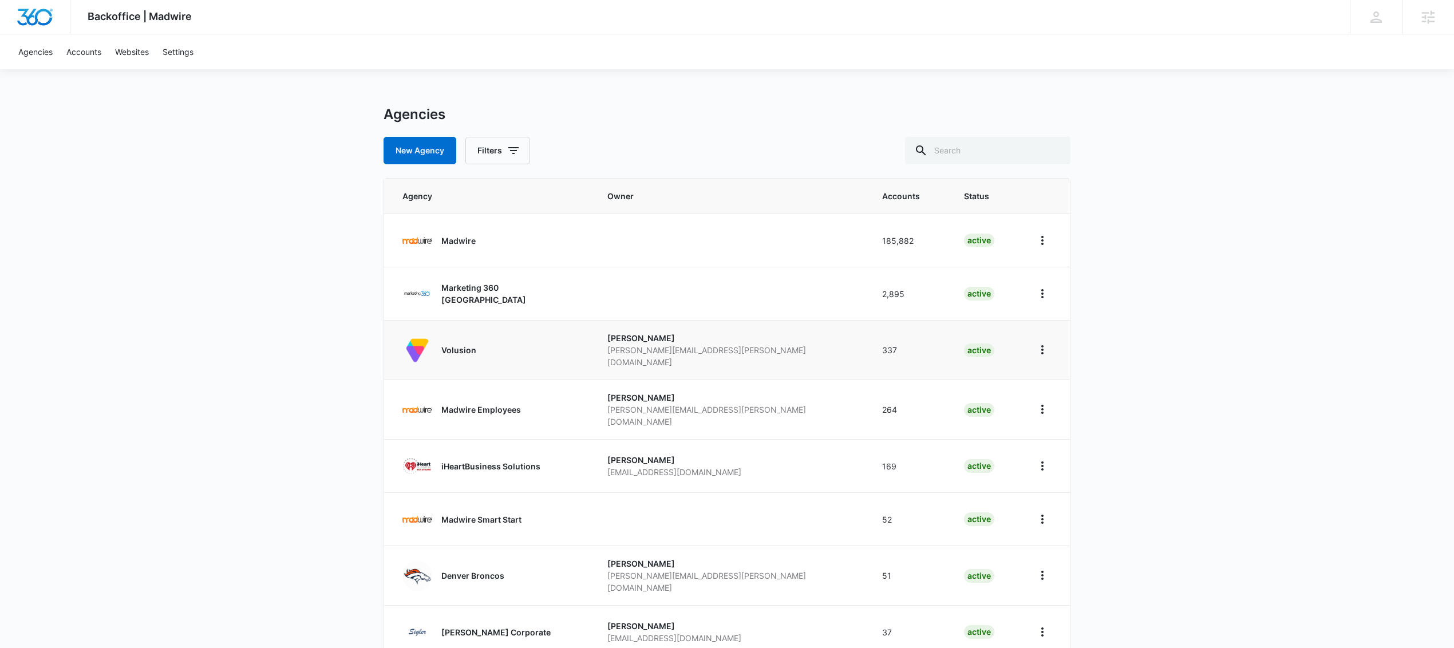
click at [465, 360] on div "Volusion" at bounding box center [458, 350] width 35 height 30
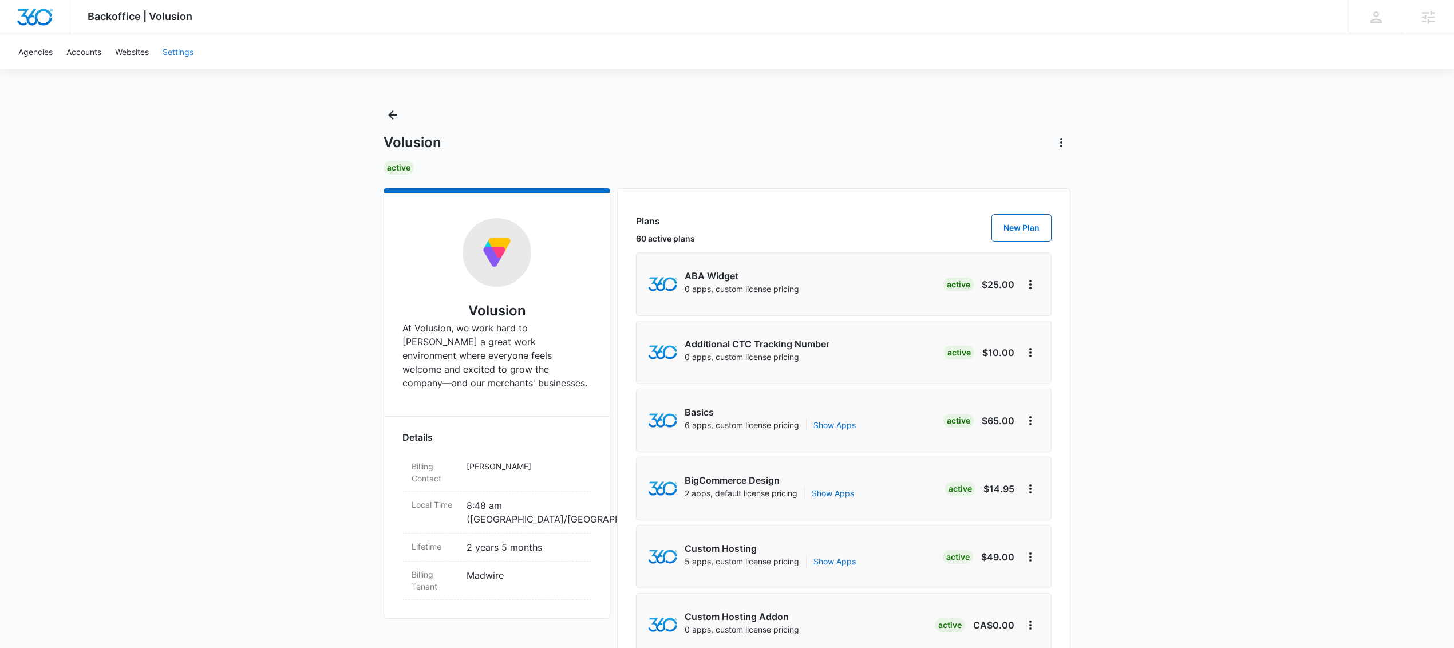
click at [183, 53] on link "Settings" at bounding box center [178, 51] width 45 height 35
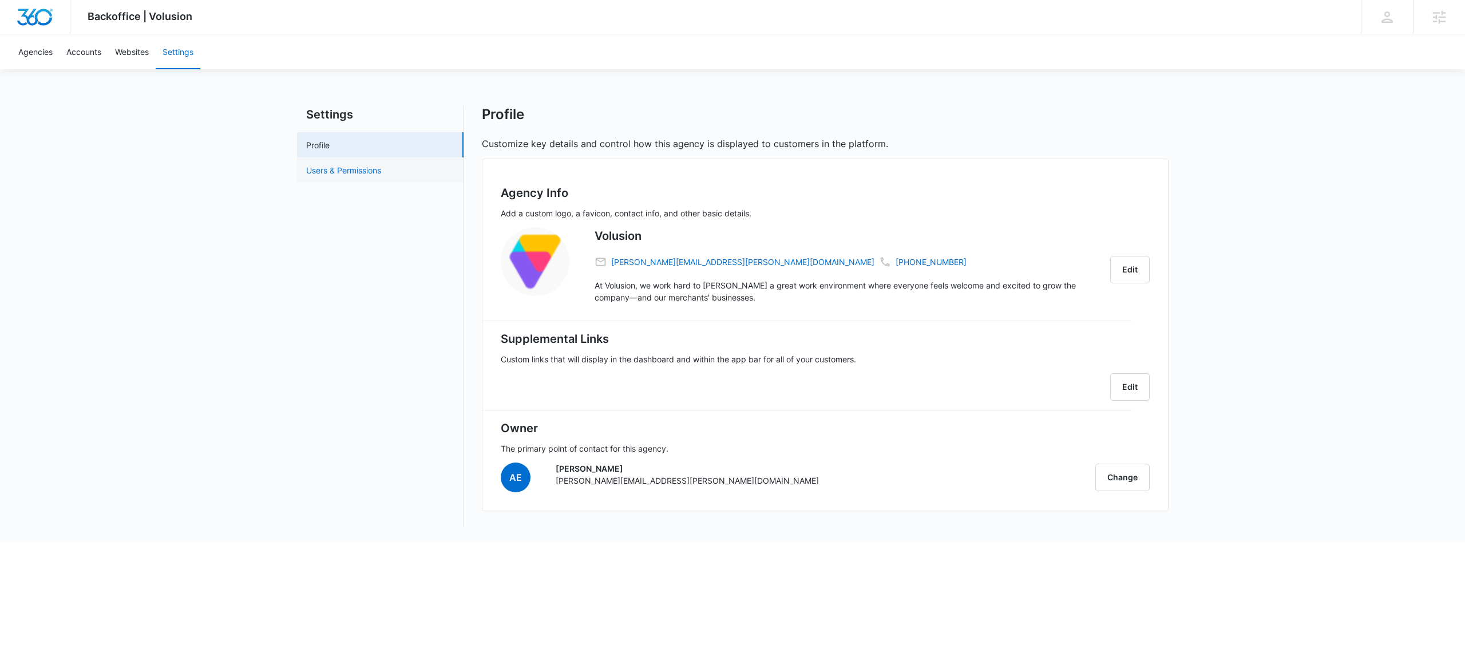
click at [324, 169] on link "Users & Permissions" at bounding box center [343, 170] width 75 height 12
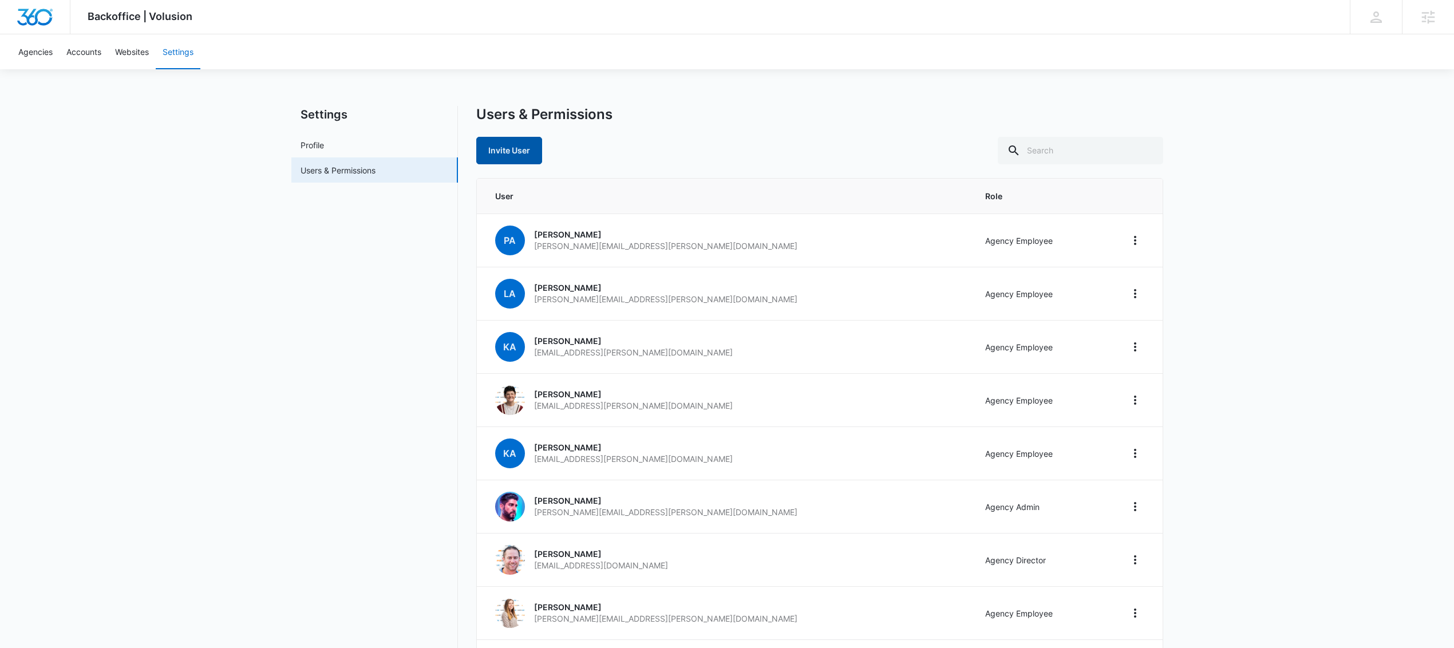
click at [521, 153] on link "Invite User" at bounding box center [509, 150] width 66 height 27
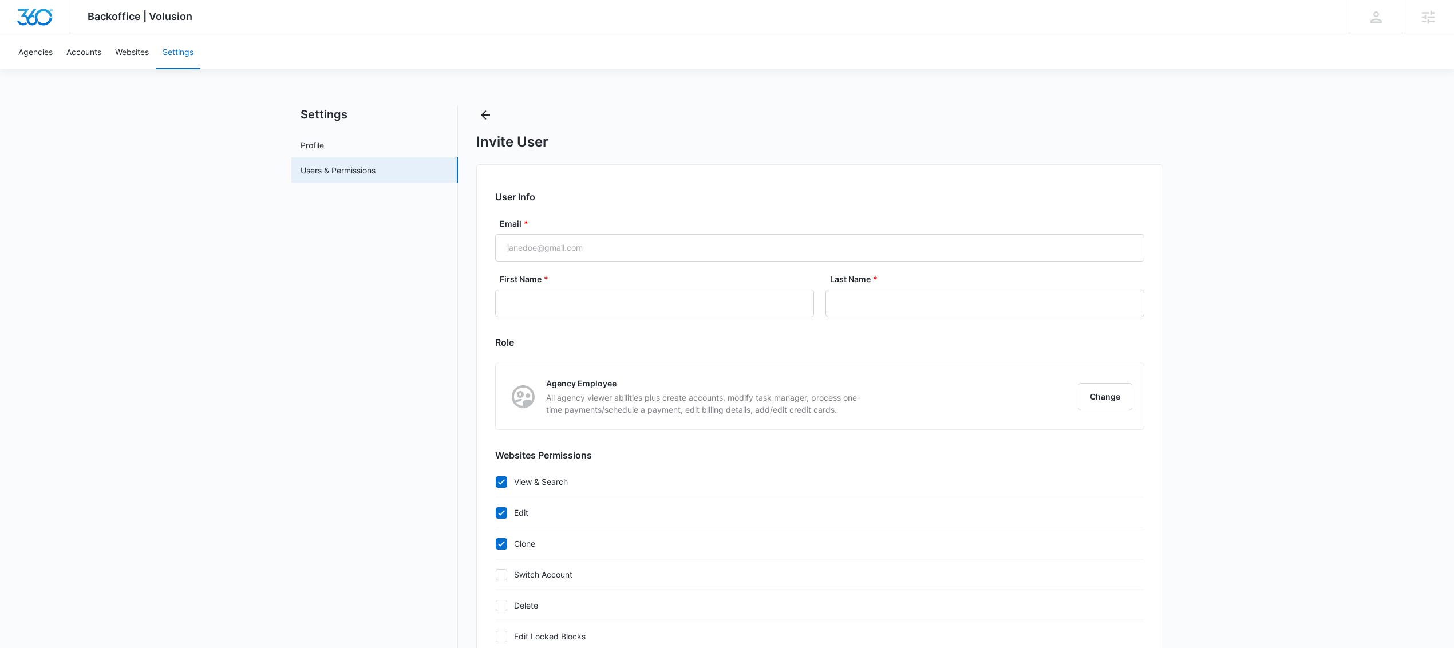
checkbox input "true"
click at [586, 244] on input "Email *" at bounding box center [819, 247] width 649 height 27
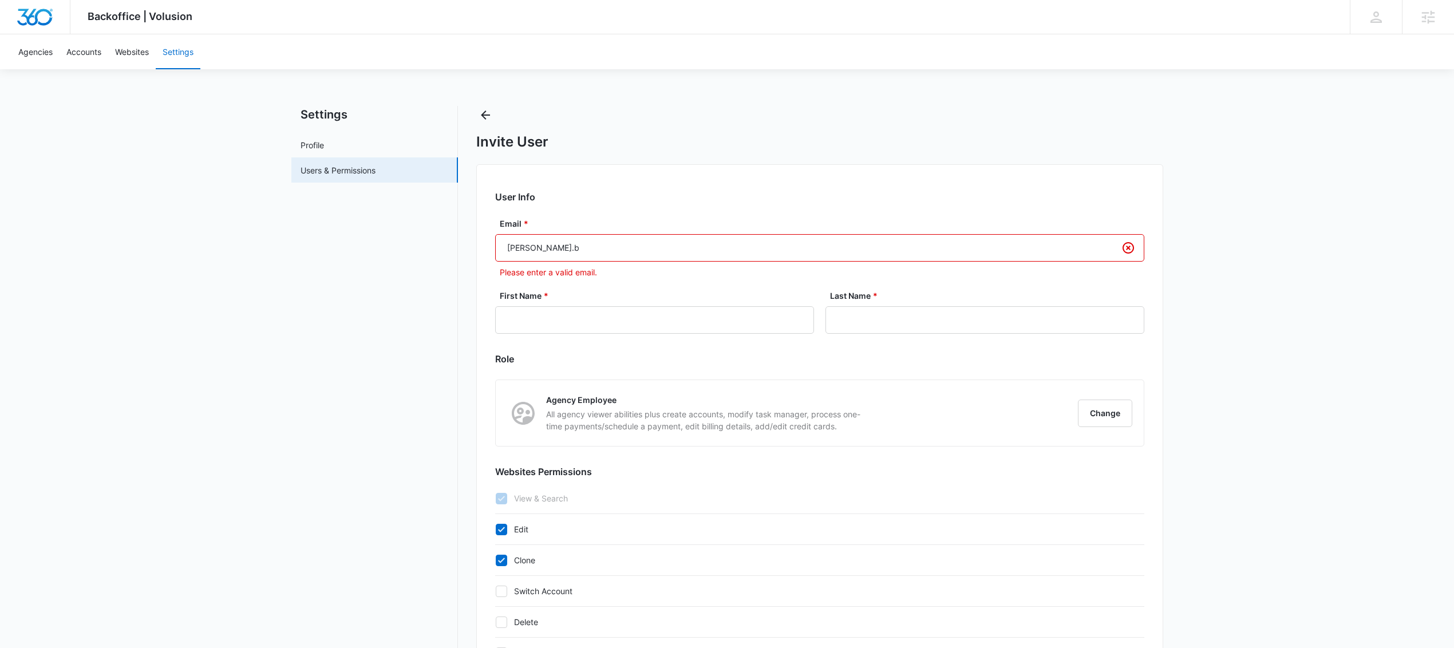
type input "[PERSON_NAME][EMAIL_ADDRESS][PERSON_NAME][DOMAIN_NAME]"
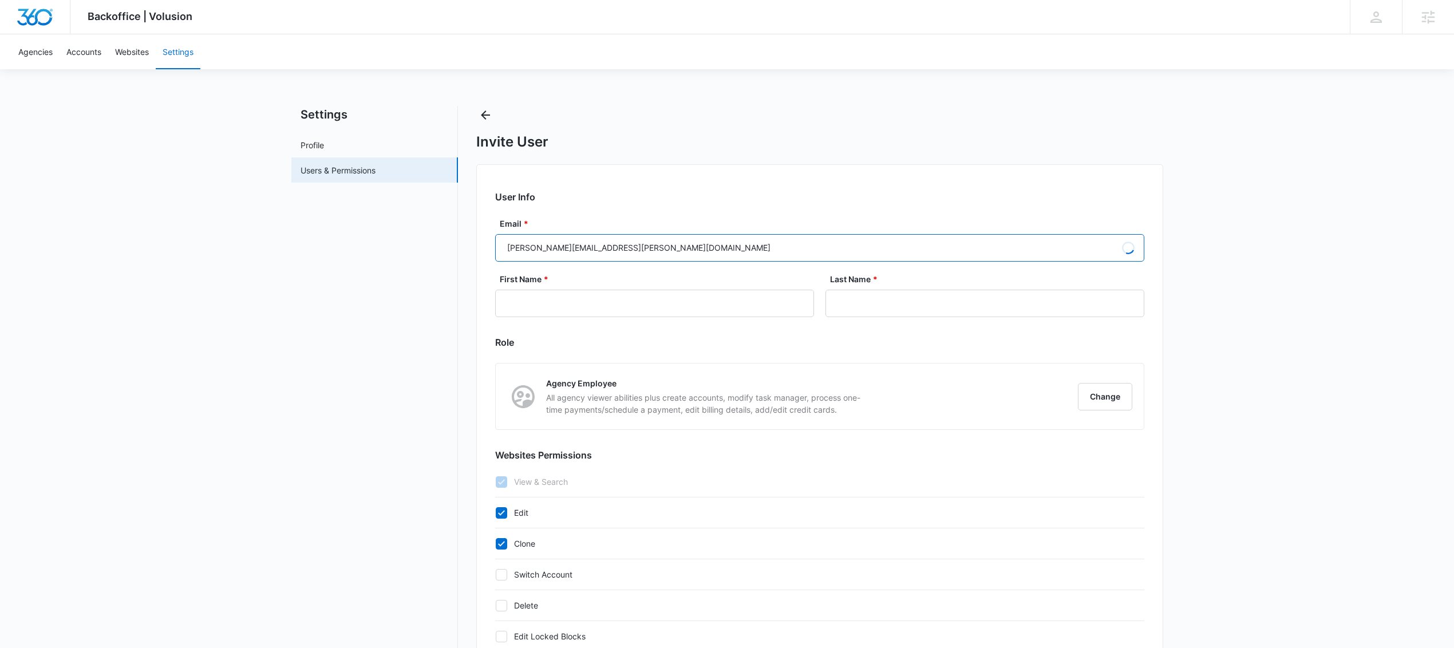
type input "[PERSON_NAME]"
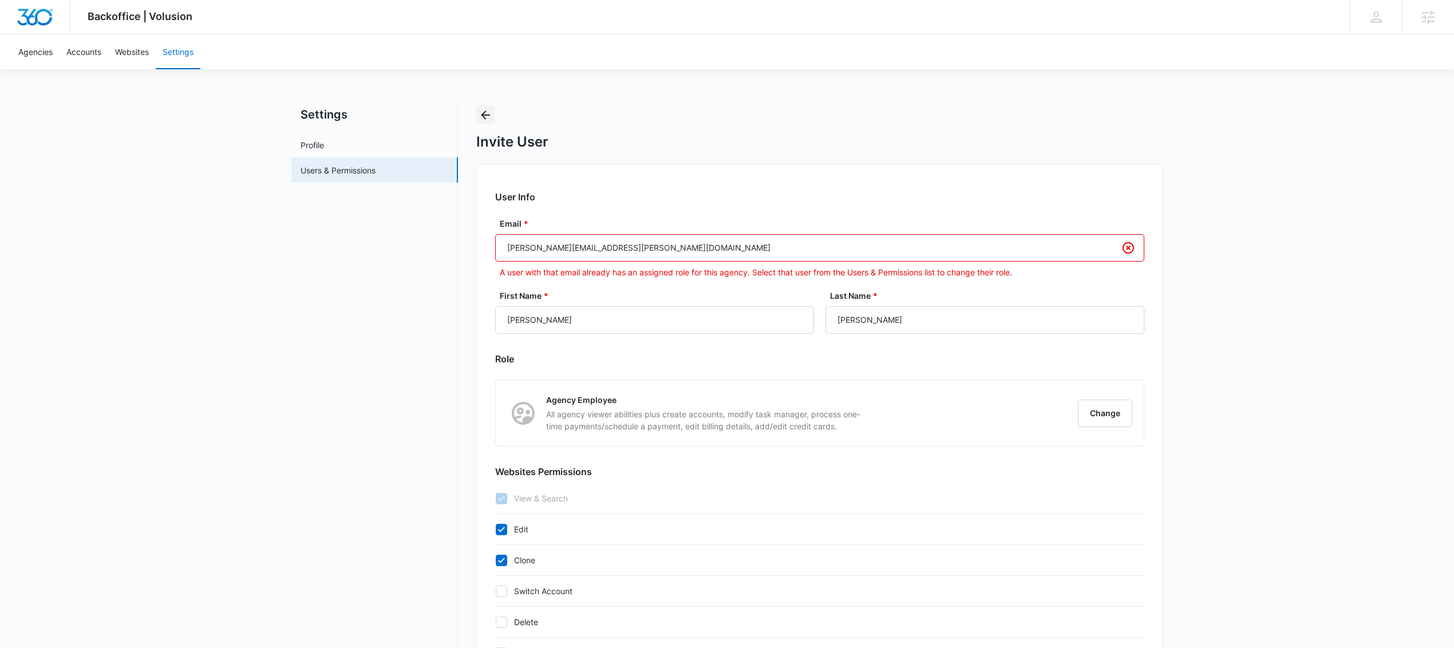
click at [484, 116] on icon "Back" at bounding box center [485, 115] width 14 height 14
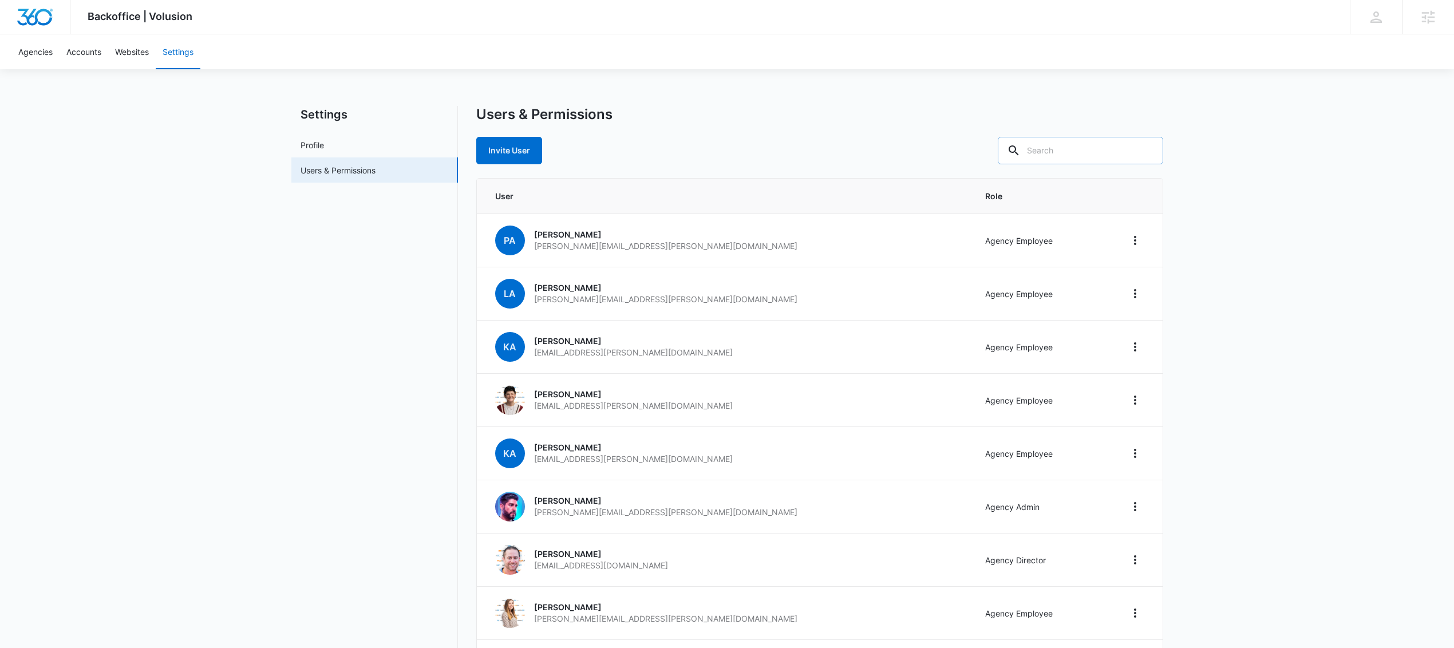
click at [1093, 144] on input "text" at bounding box center [1080, 150] width 165 height 27
type input "[PERSON_NAME]"
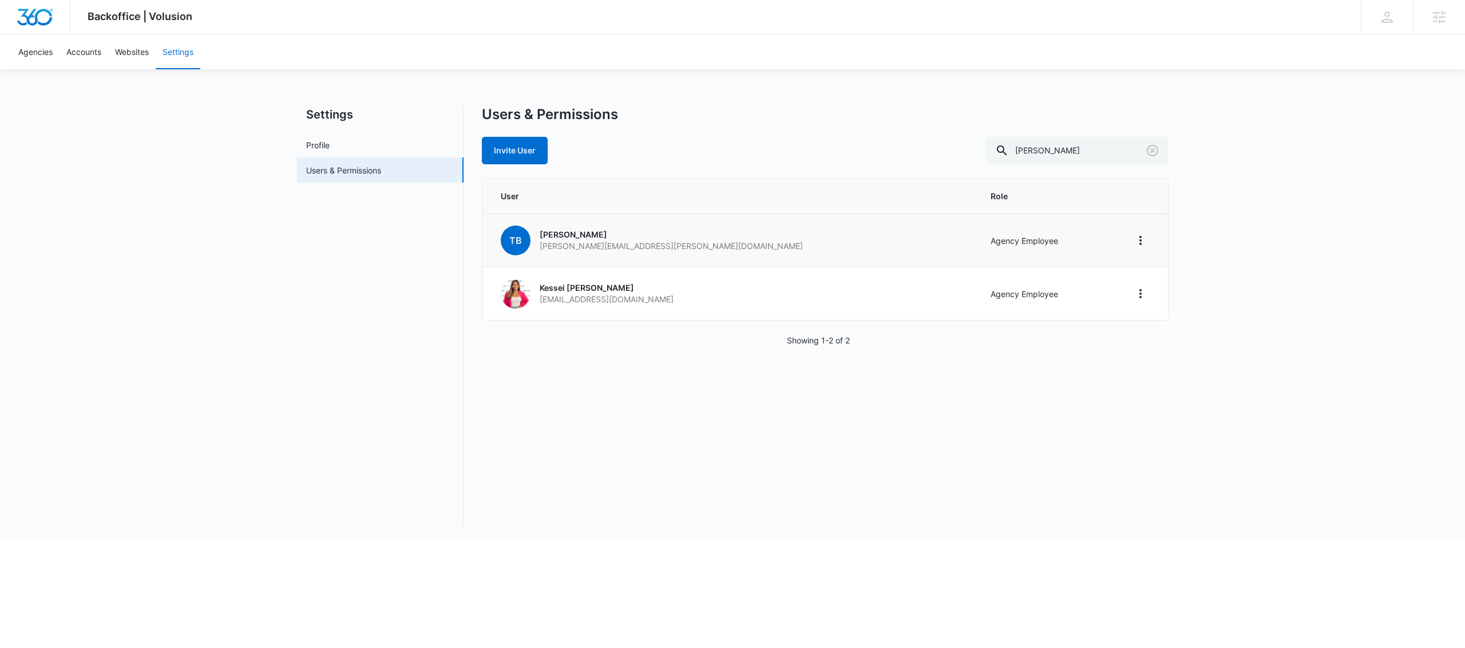
click at [665, 247] on link "TB [PERSON_NAME] [PERSON_NAME][EMAIL_ADDRESS][PERSON_NAME][DOMAIN_NAME]" at bounding box center [732, 240] width 462 height 30
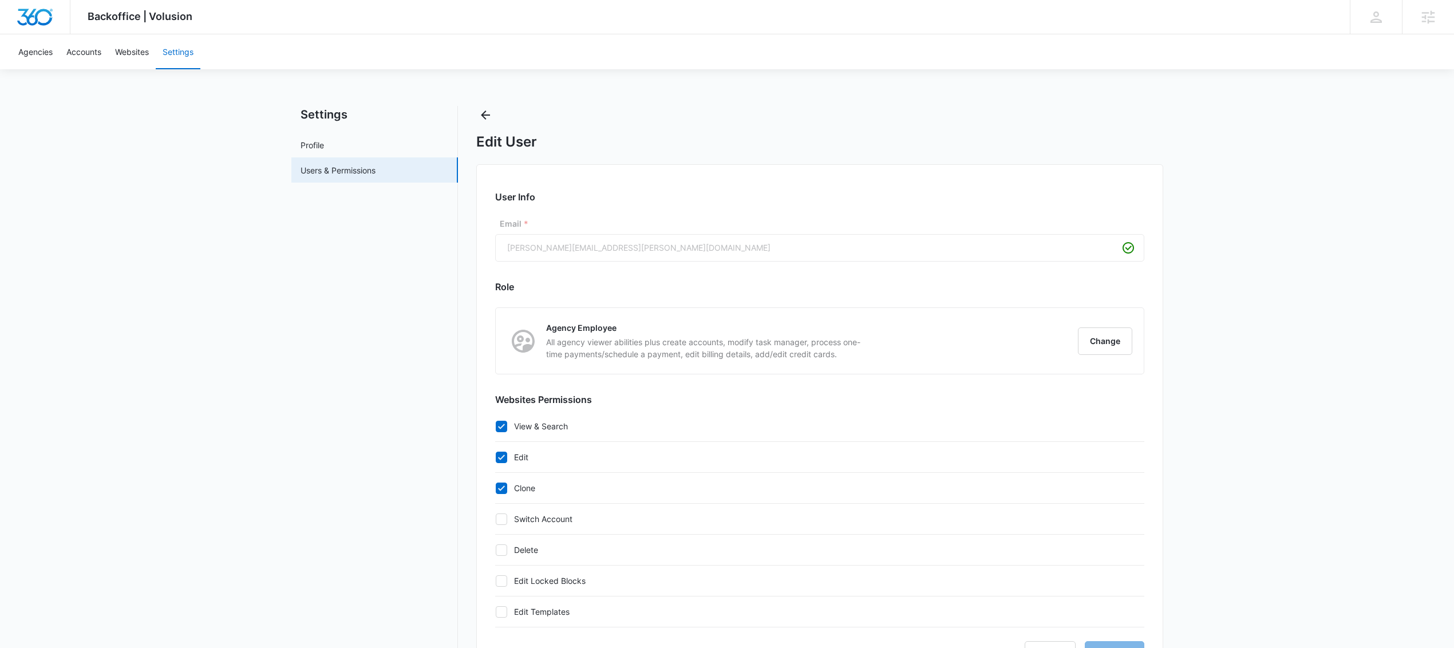
checkbox input "true"
click at [487, 113] on icon "Back" at bounding box center [485, 115] width 14 height 14
